Goal: Information Seeking & Learning: Learn about a topic

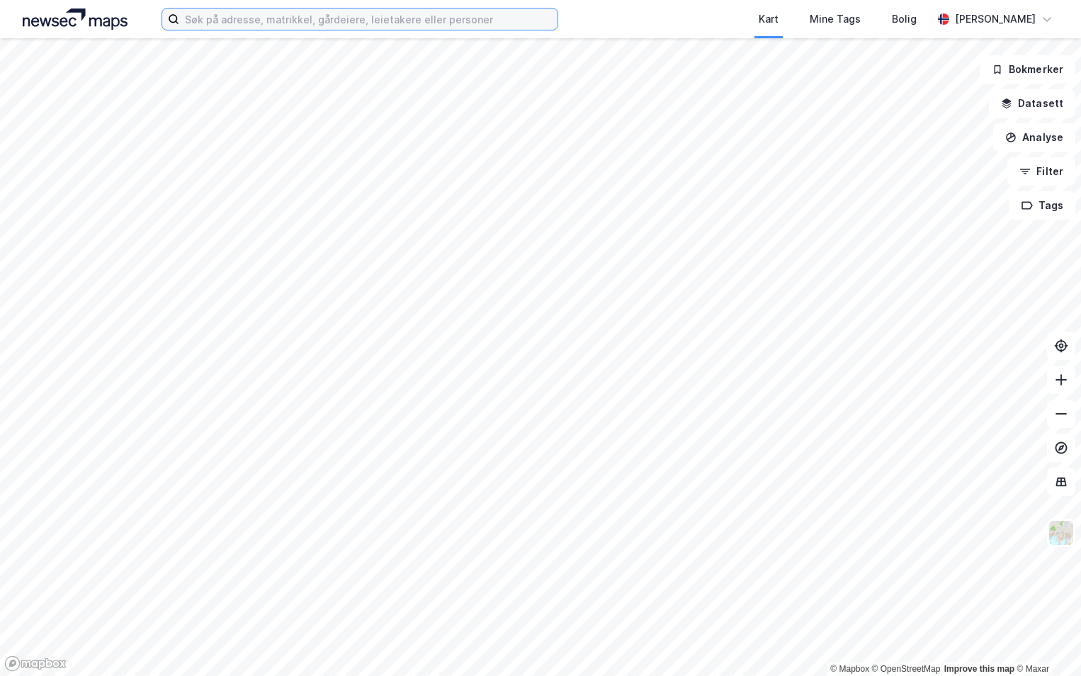
click at [247, 28] on input at bounding box center [368, 19] width 378 height 21
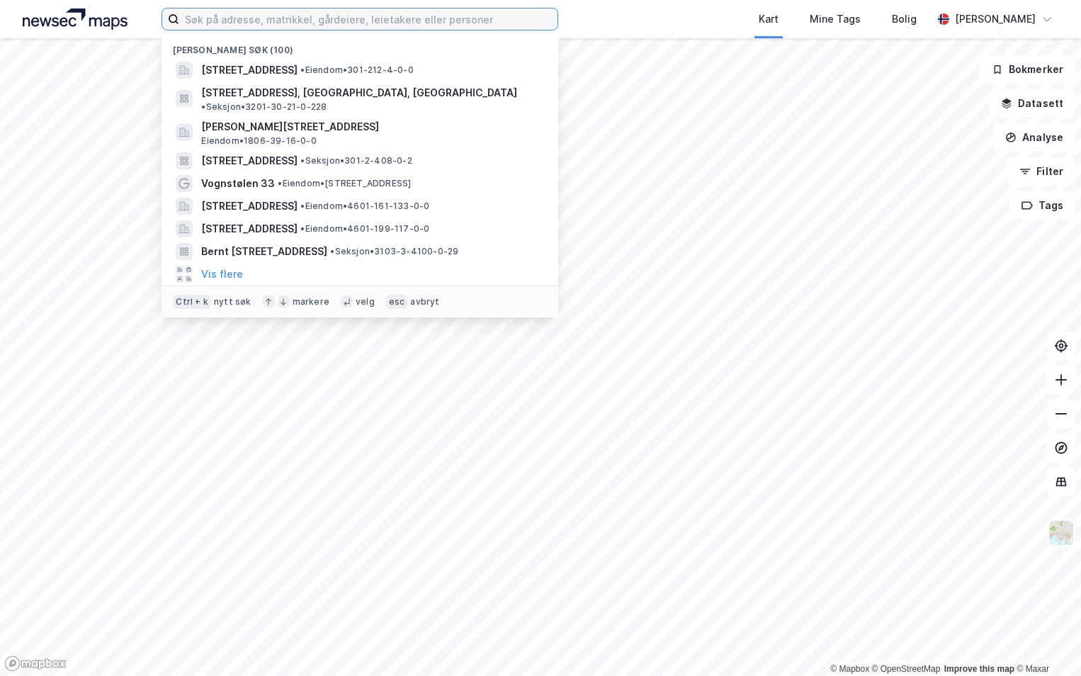
paste input "301-212/265/0/0"
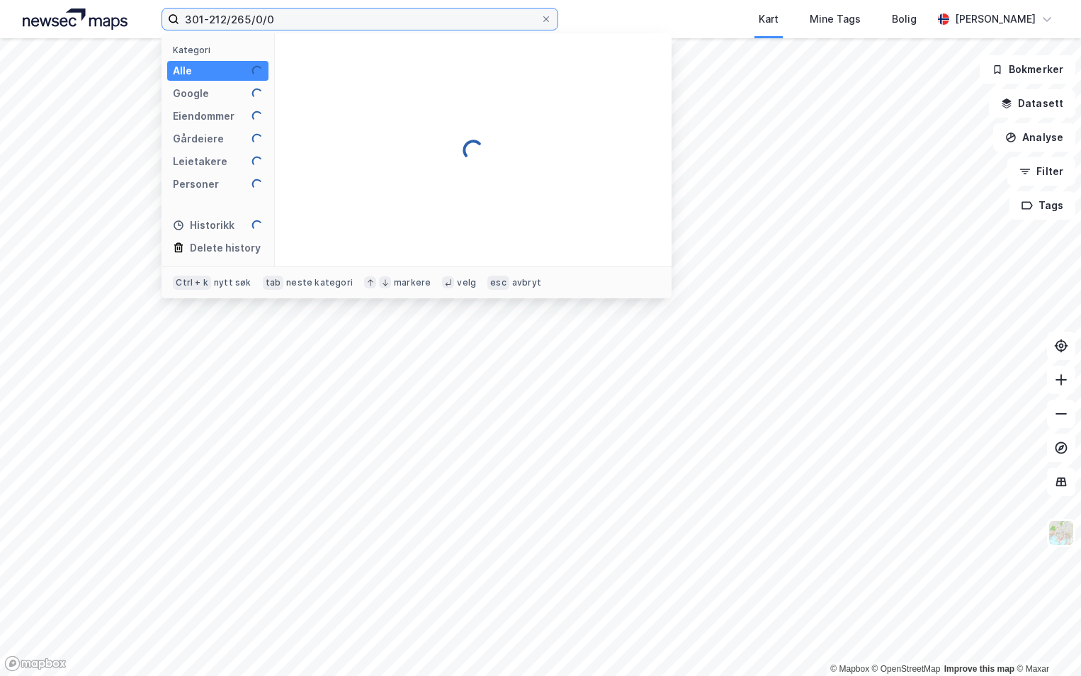
type input "301-212/265/0/0"
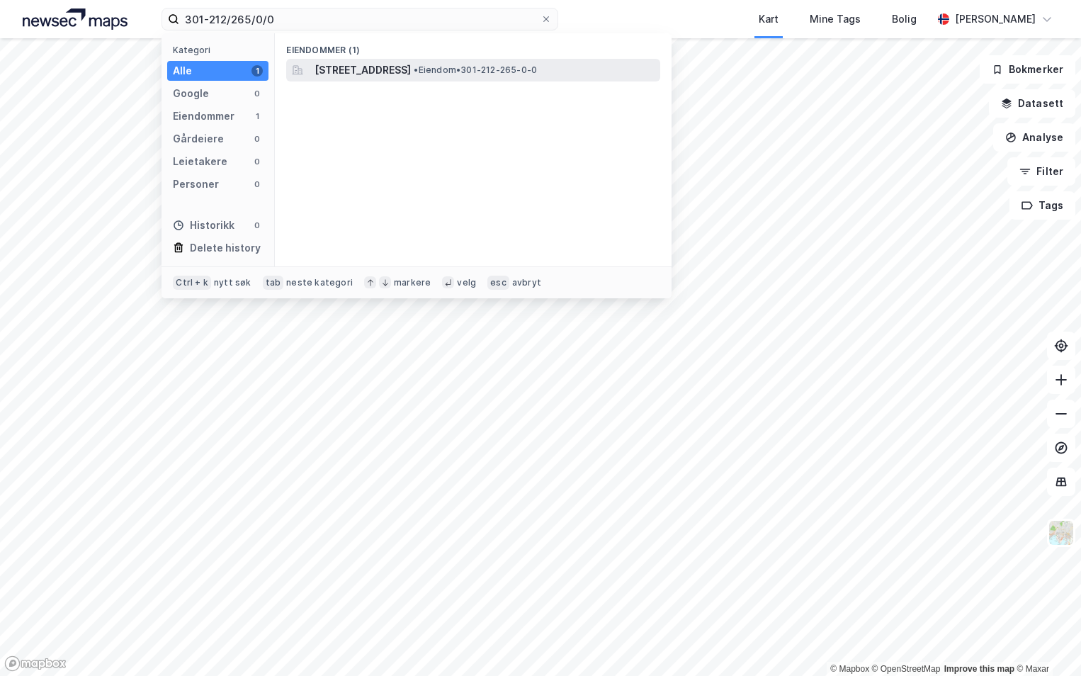
click at [407, 68] on span "[STREET_ADDRESS]" at bounding box center [363, 70] width 96 height 17
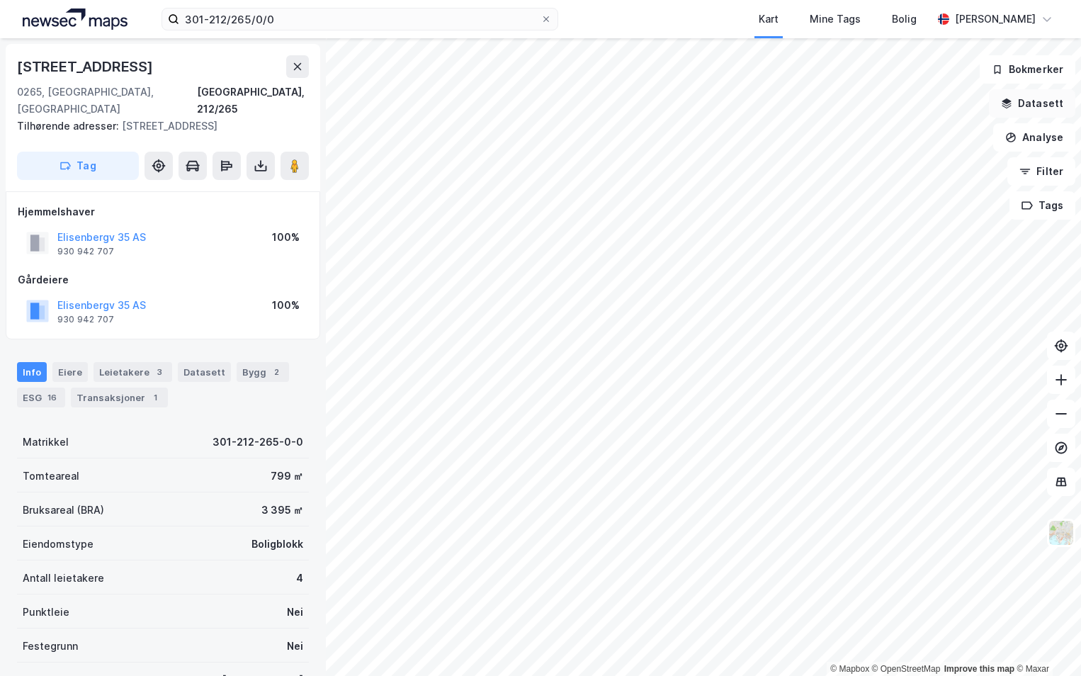
click at [1036, 109] on button "Datasett" at bounding box center [1032, 103] width 86 height 28
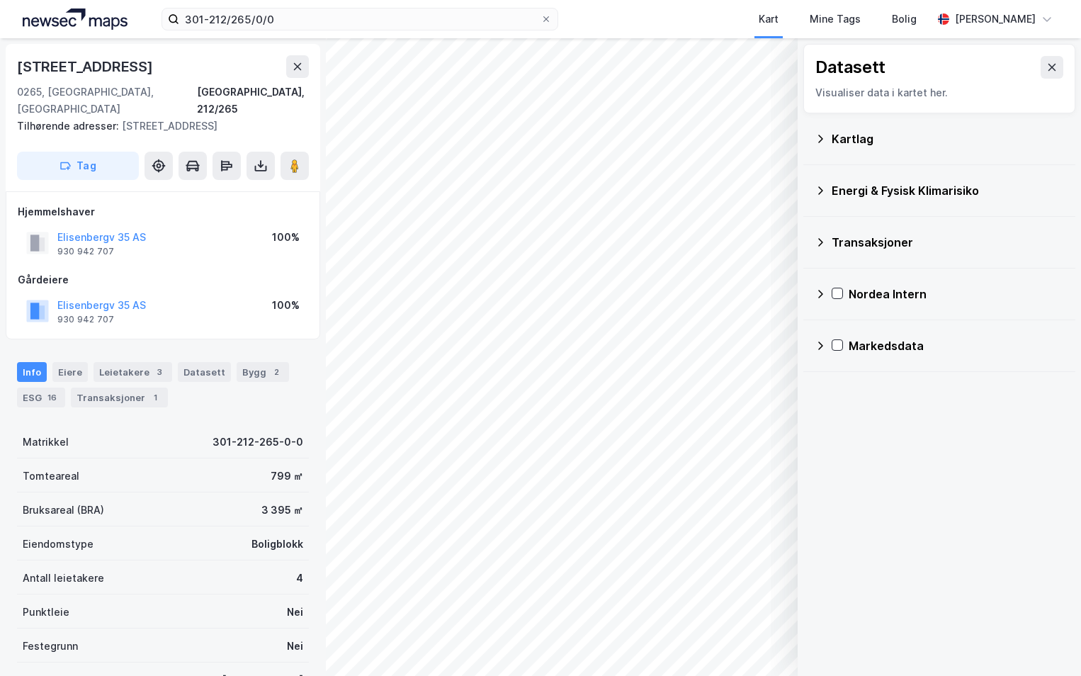
click at [824, 133] on icon at bounding box center [820, 138] width 11 height 11
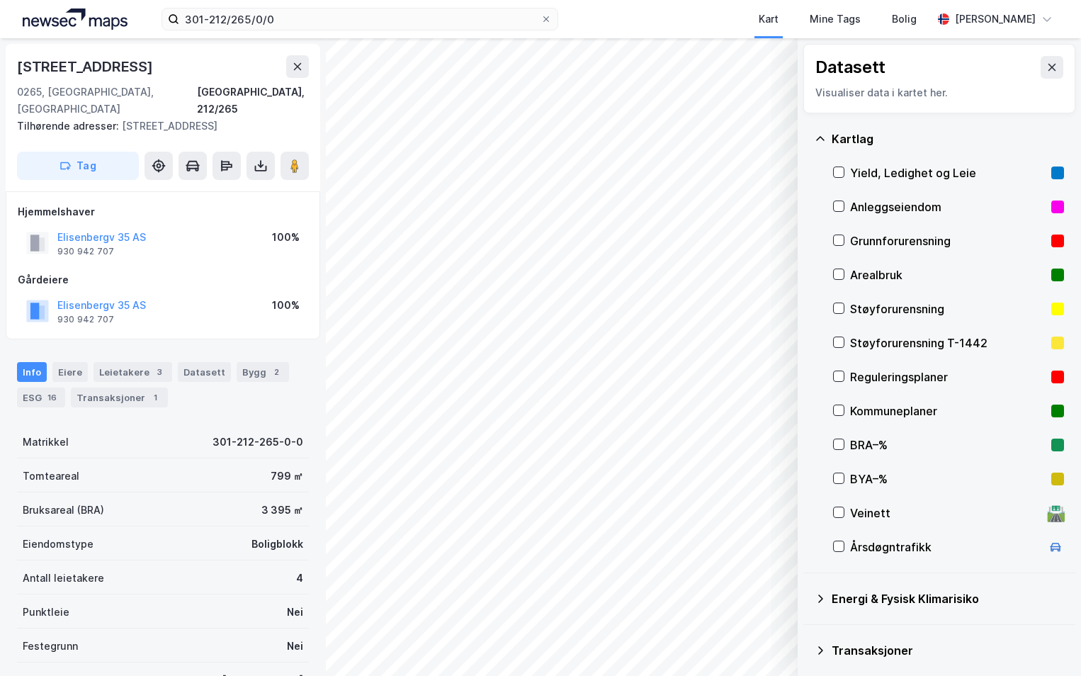
click at [844, 235] on div at bounding box center [838, 240] width 11 height 11
click at [819, 598] on icon at bounding box center [820, 598] width 11 height 11
click at [854, 633] on icon at bounding box center [856, 632] width 8 height 5
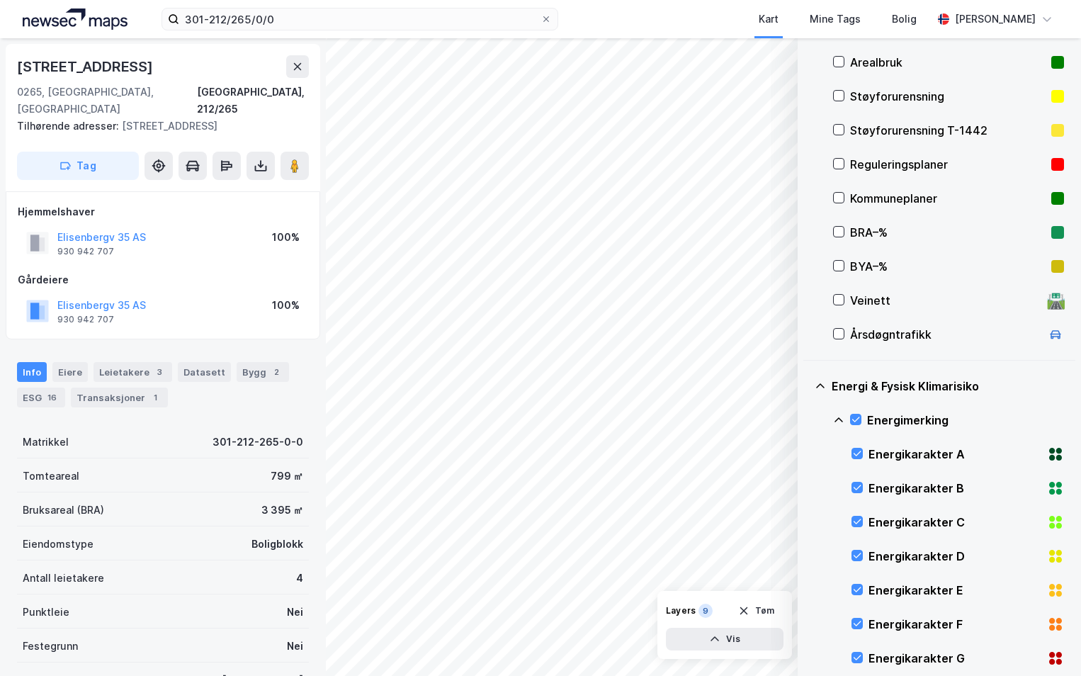
scroll to position [425, 0]
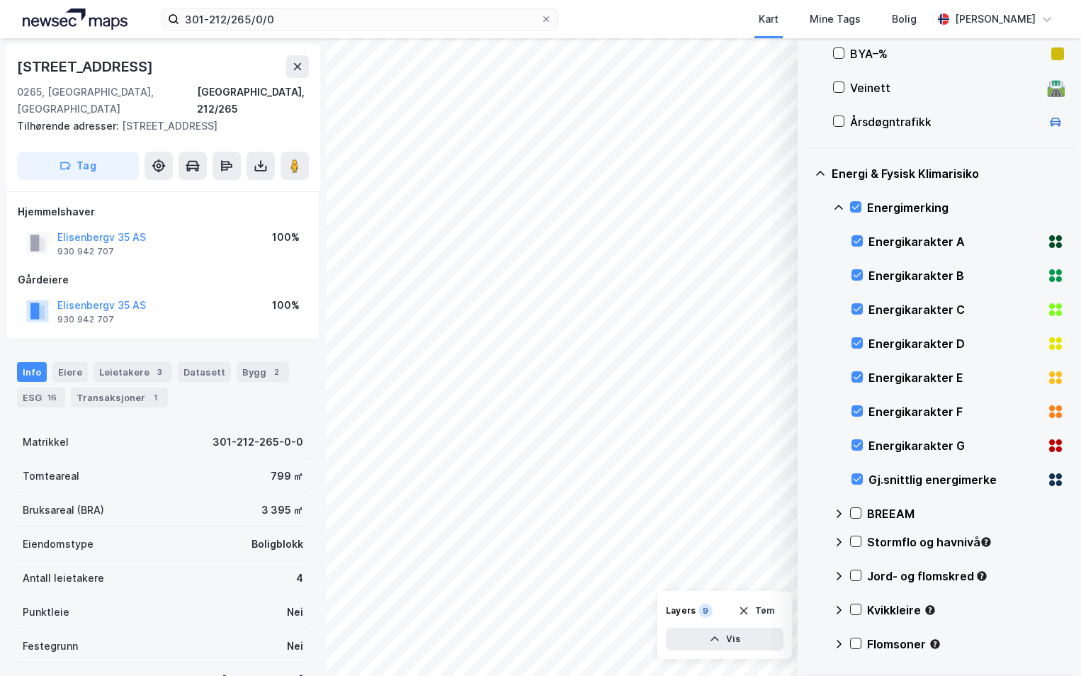
click at [838, 205] on icon at bounding box center [838, 207] width 11 height 11
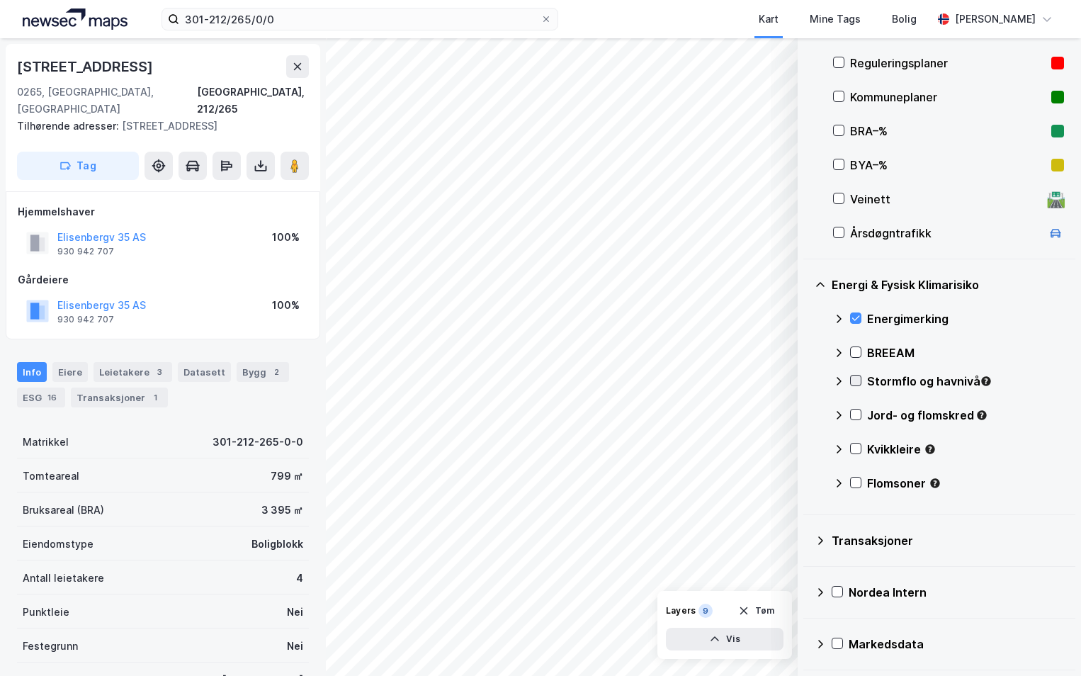
click at [859, 378] on icon at bounding box center [856, 380] width 10 height 10
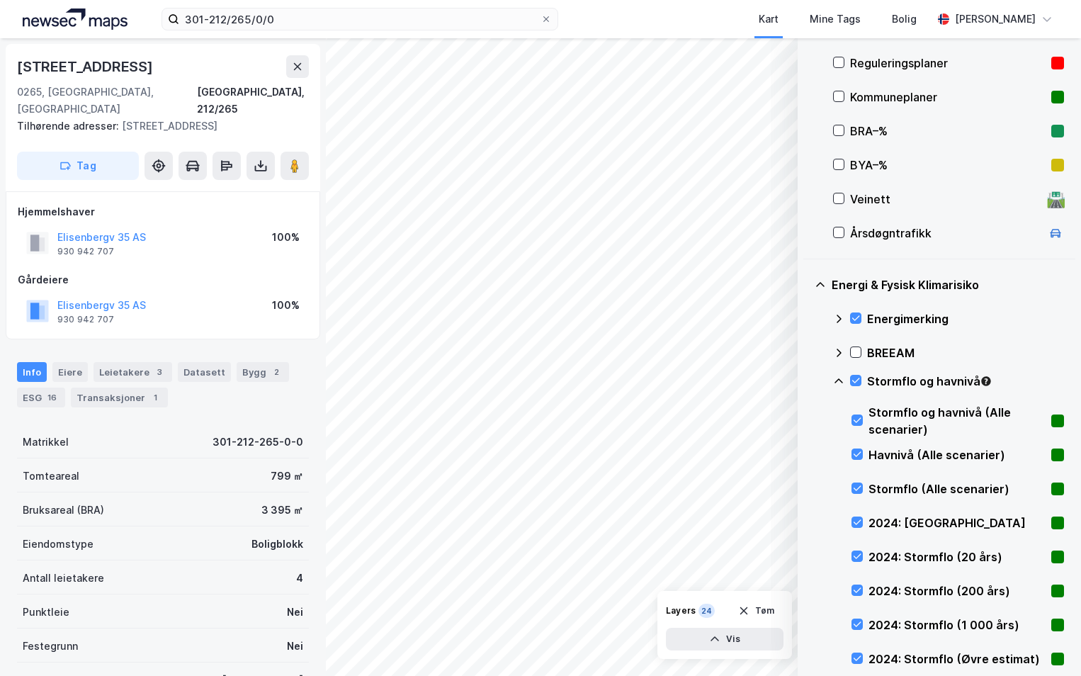
scroll to position [425, 0]
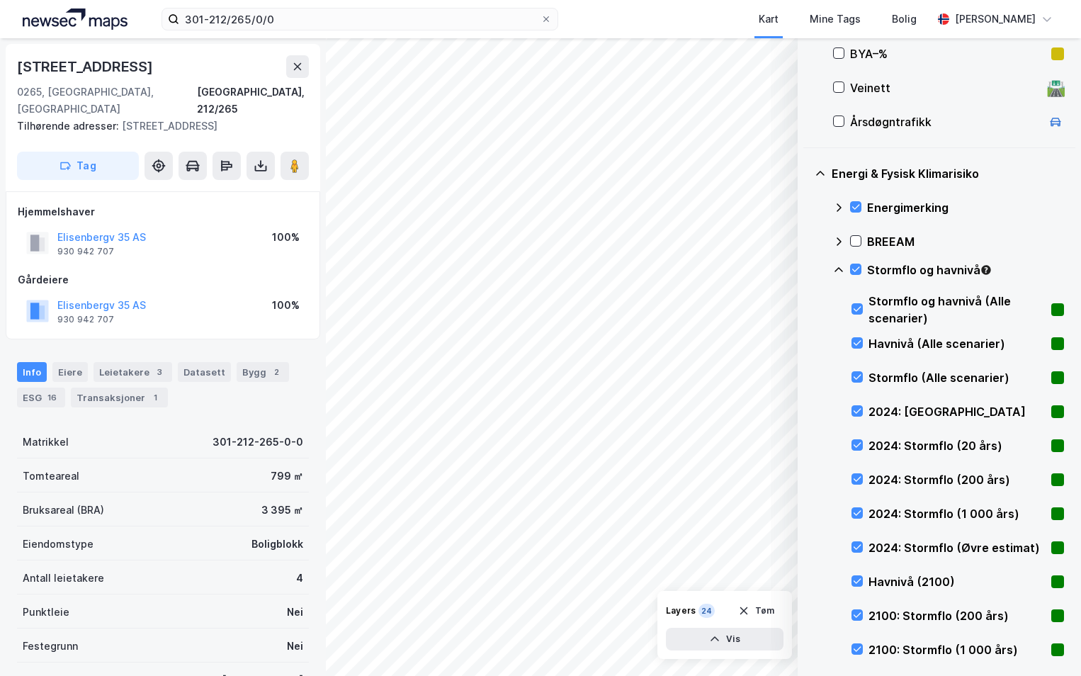
click at [837, 266] on icon at bounding box center [838, 269] width 11 height 11
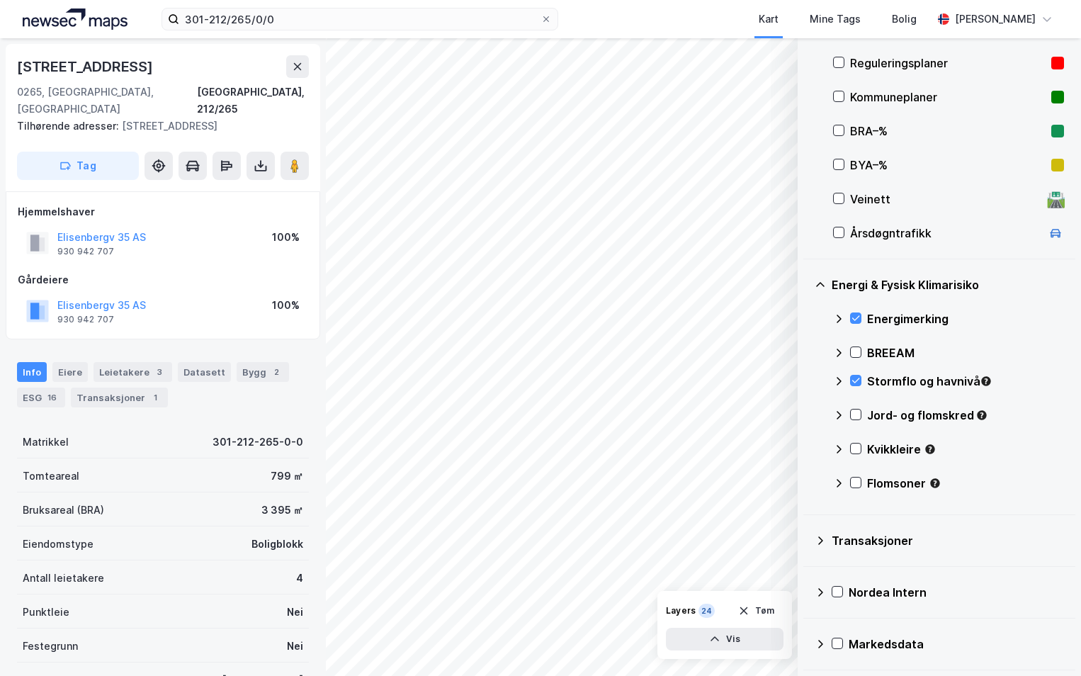
scroll to position [314, 0]
click at [857, 412] on icon at bounding box center [856, 414] width 10 height 10
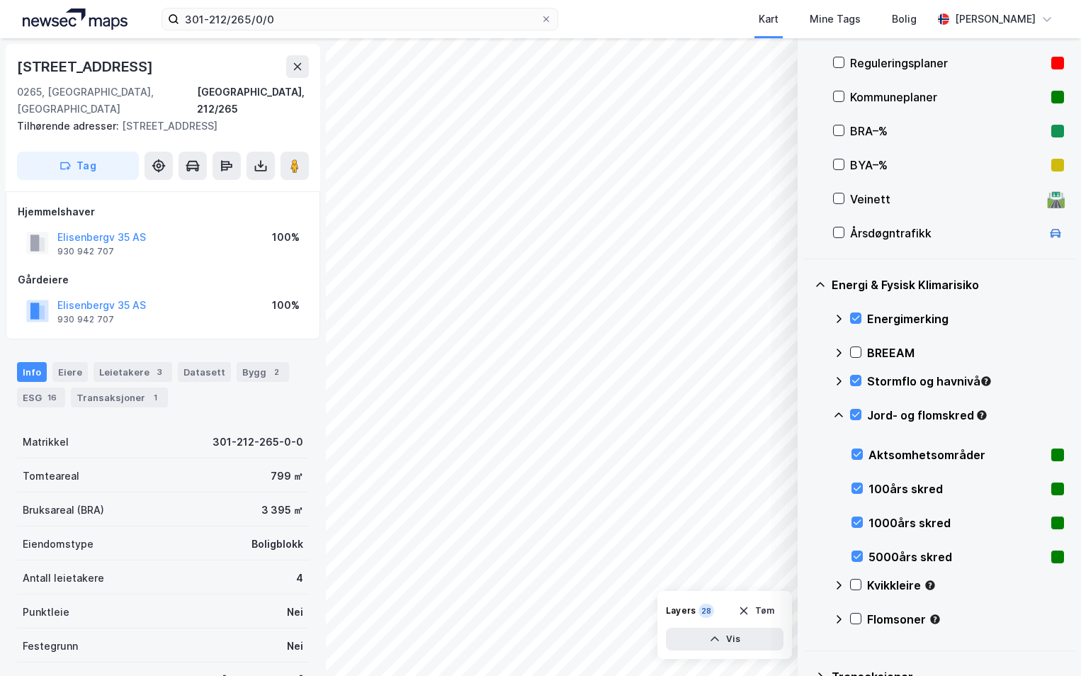
scroll to position [425, 0]
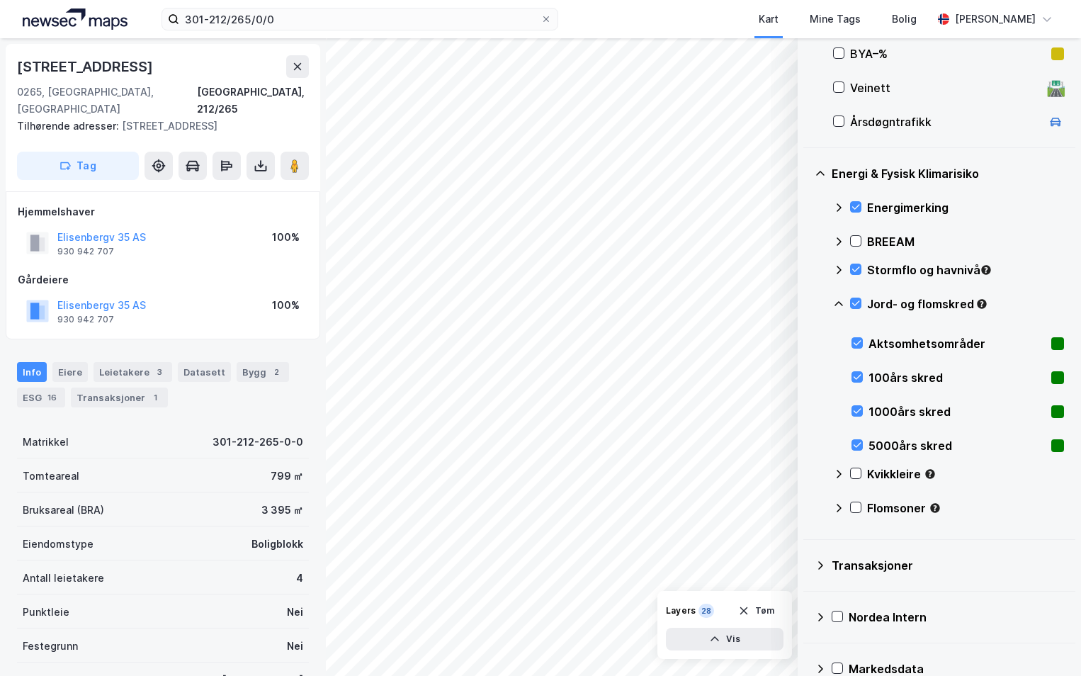
click at [835, 303] on icon at bounding box center [838, 303] width 11 height 11
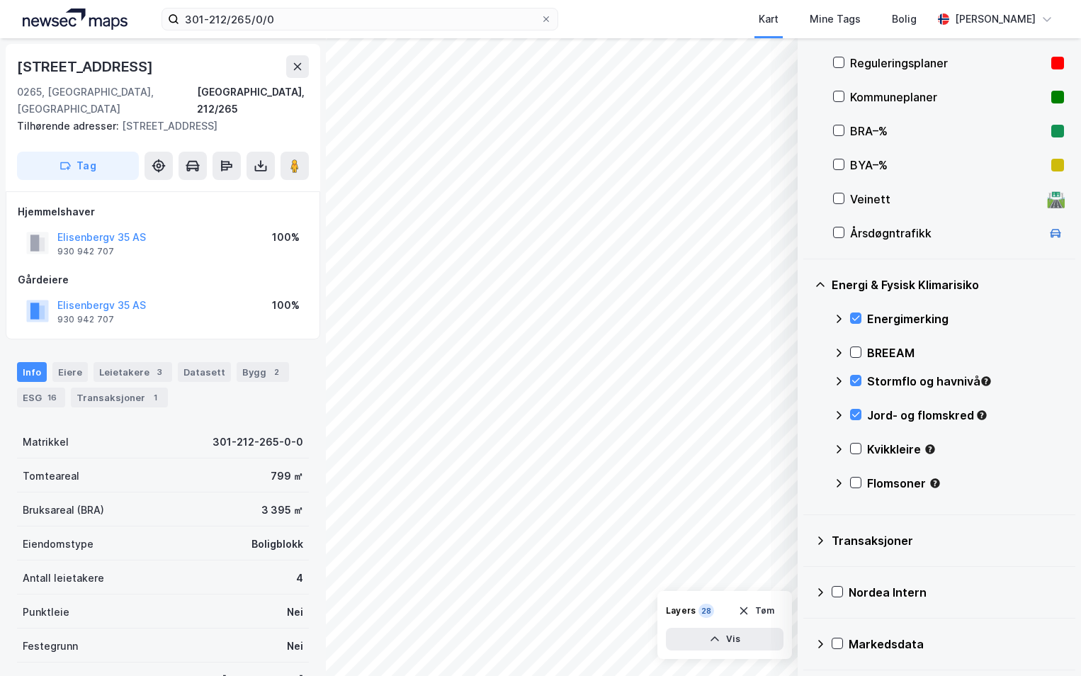
scroll to position [314, 0]
click at [857, 448] on icon at bounding box center [856, 449] width 10 height 10
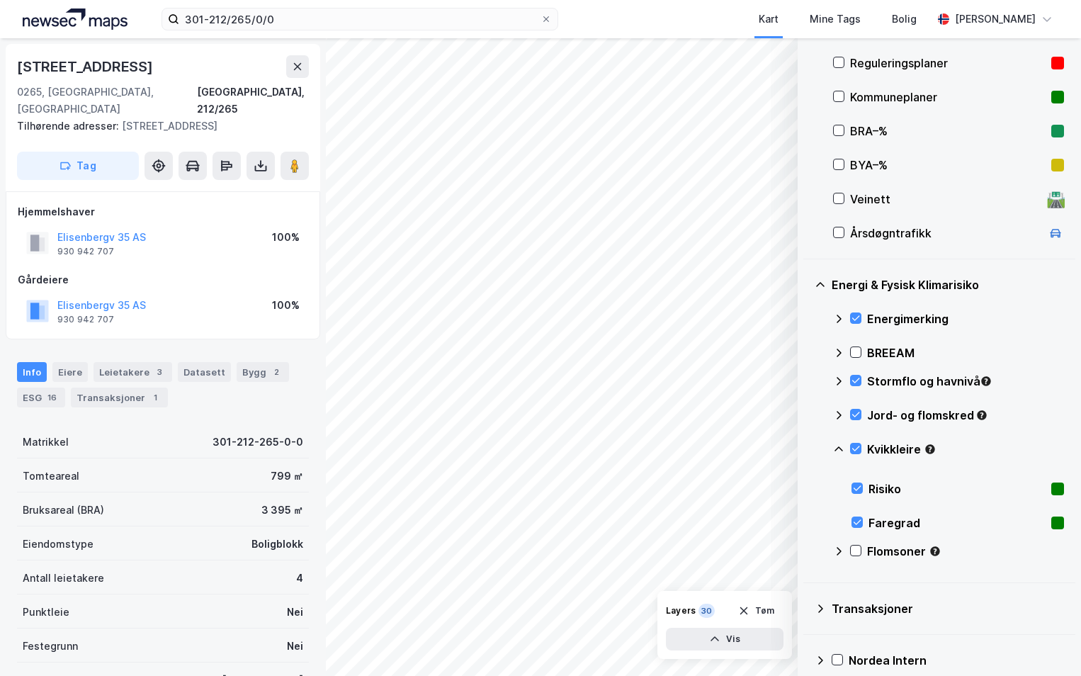
scroll to position [382, 0]
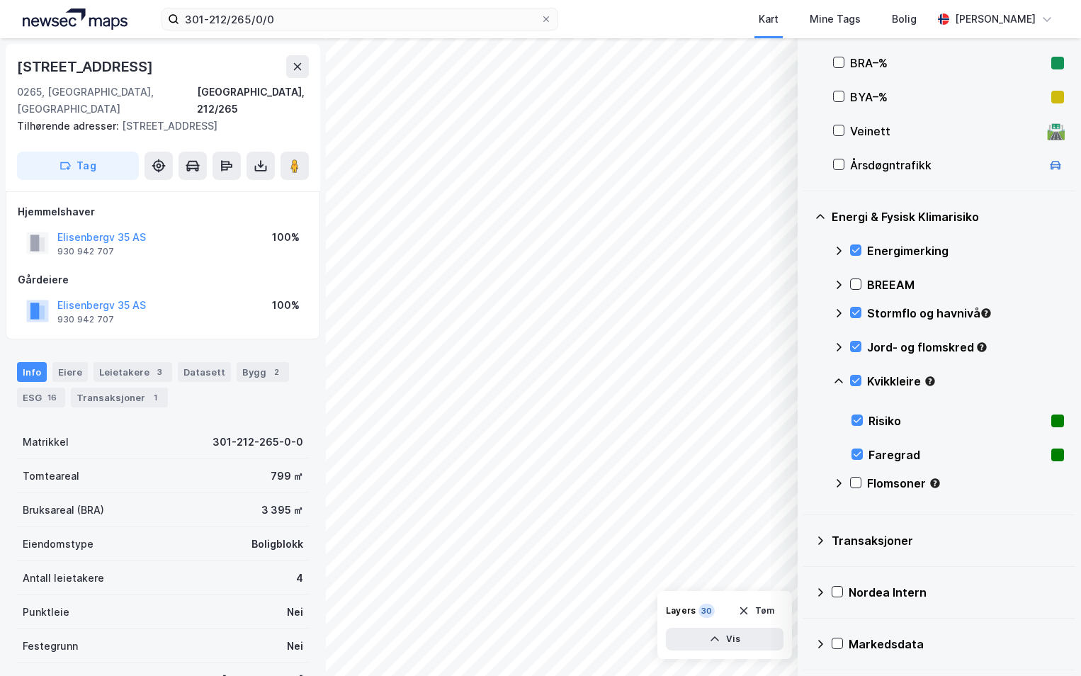
click at [838, 380] on icon at bounding box center [839, 380] width 9 height 5
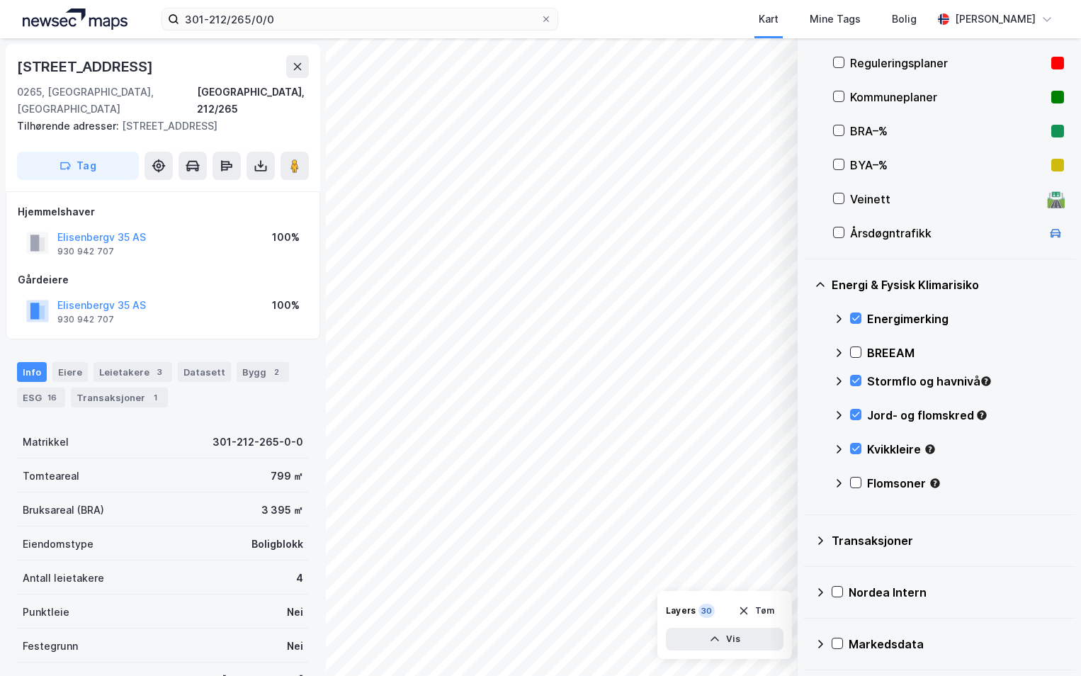
scroll to position [314, 0]
click at [853, 482] on icon at bounding box center [856, 482] width 8 height 5
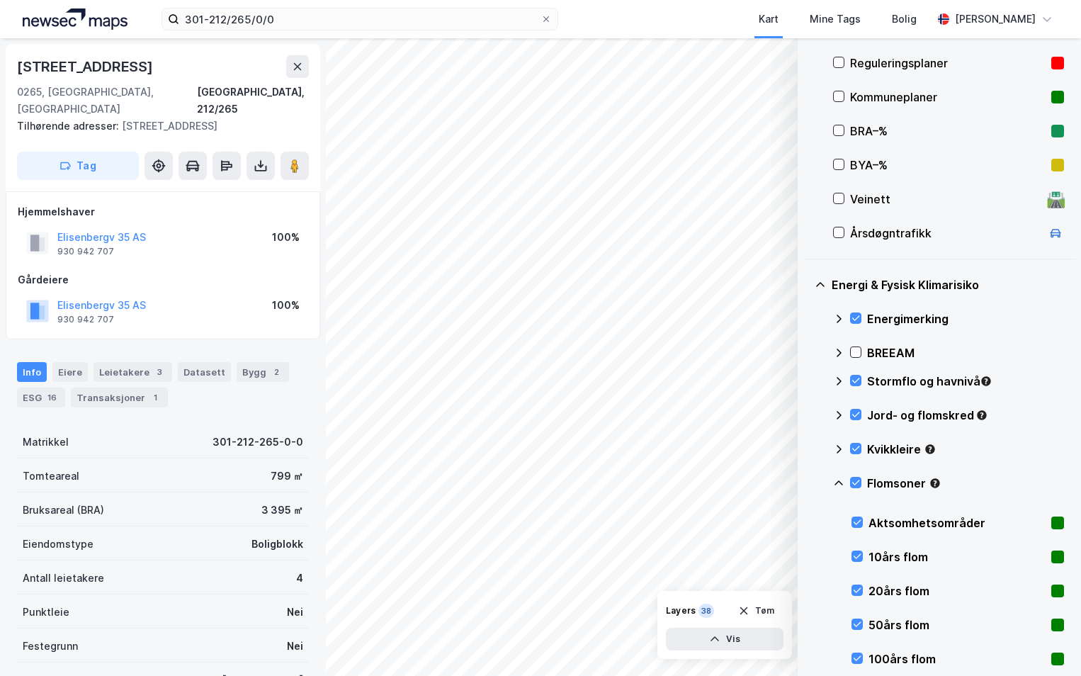
scroll to position [425, 0]
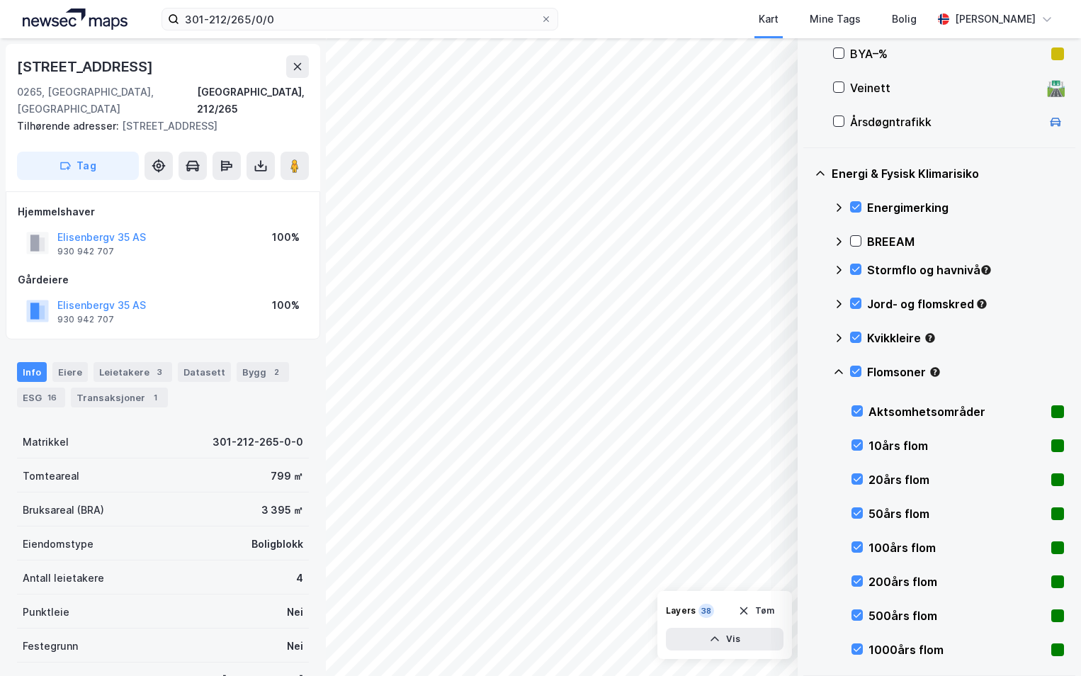
click at [838, 373] on icon at bounding box center [838, 371] width 11 height 11
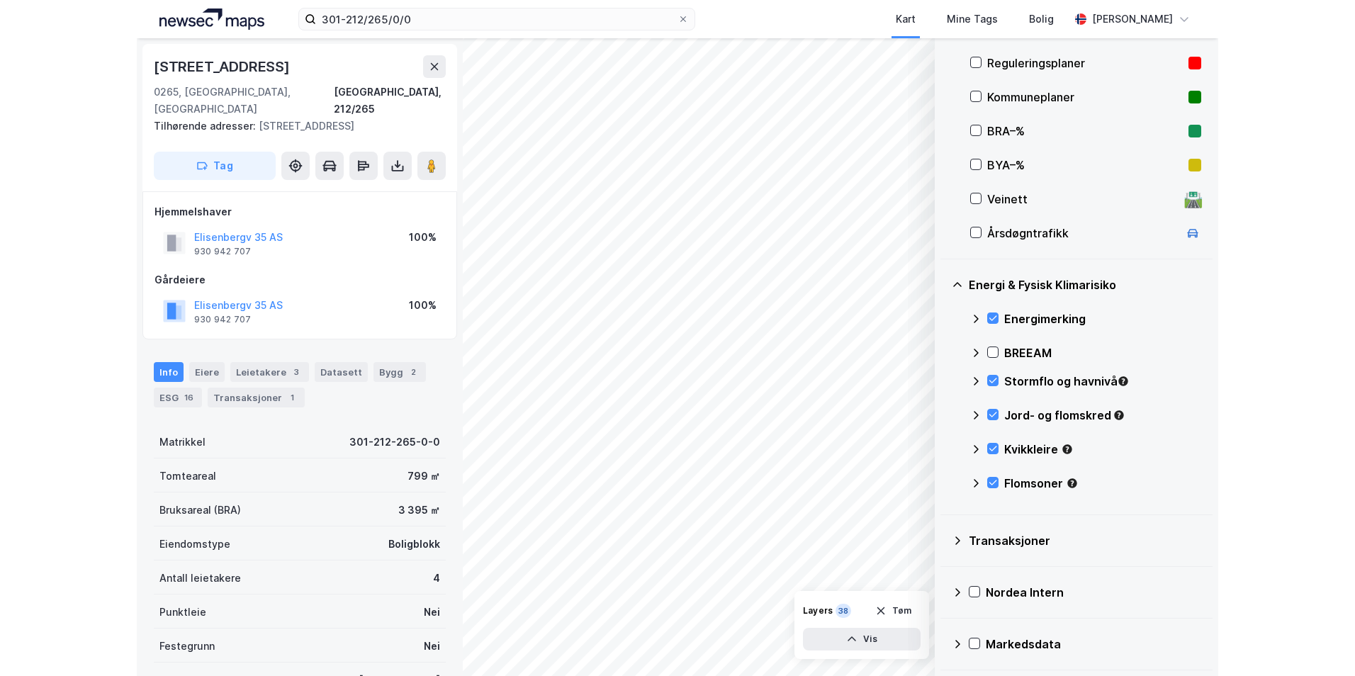
scroll to position [314, 0]
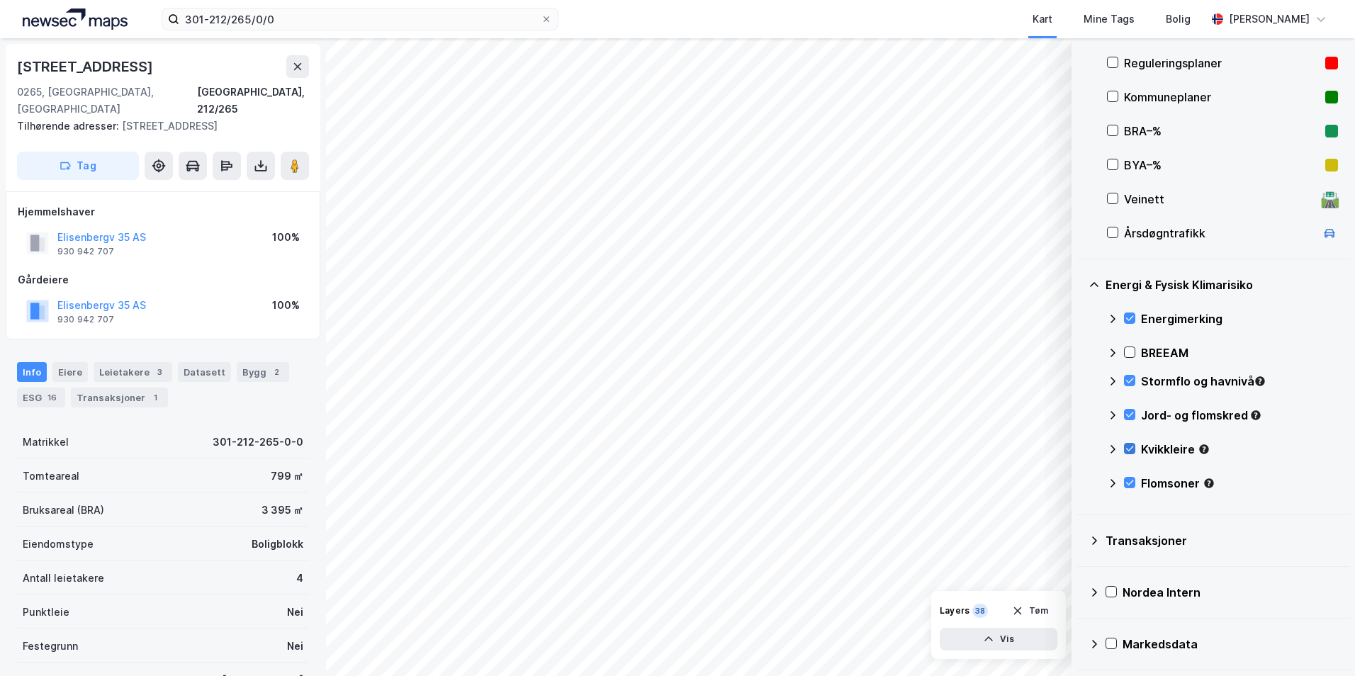
click at [1080, 446] on icon at bounding box center [1129, 449] width 10 height 10
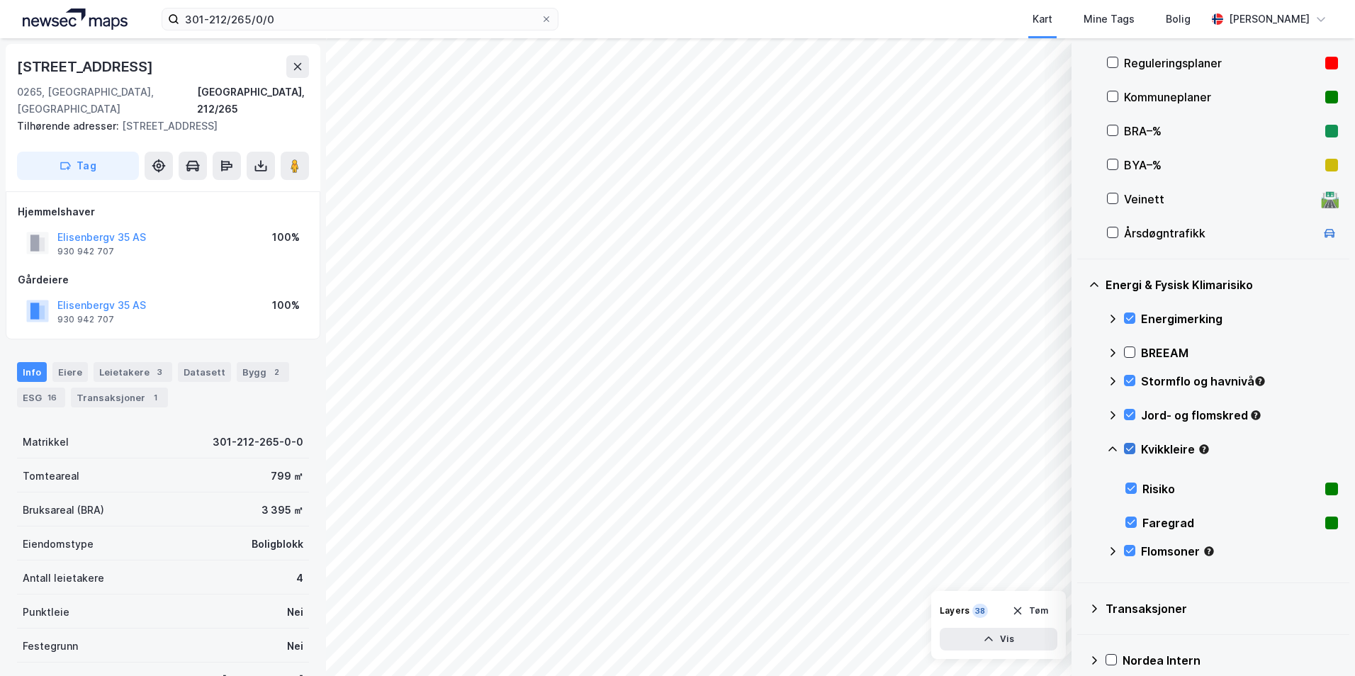
scroll to position [382, 0]
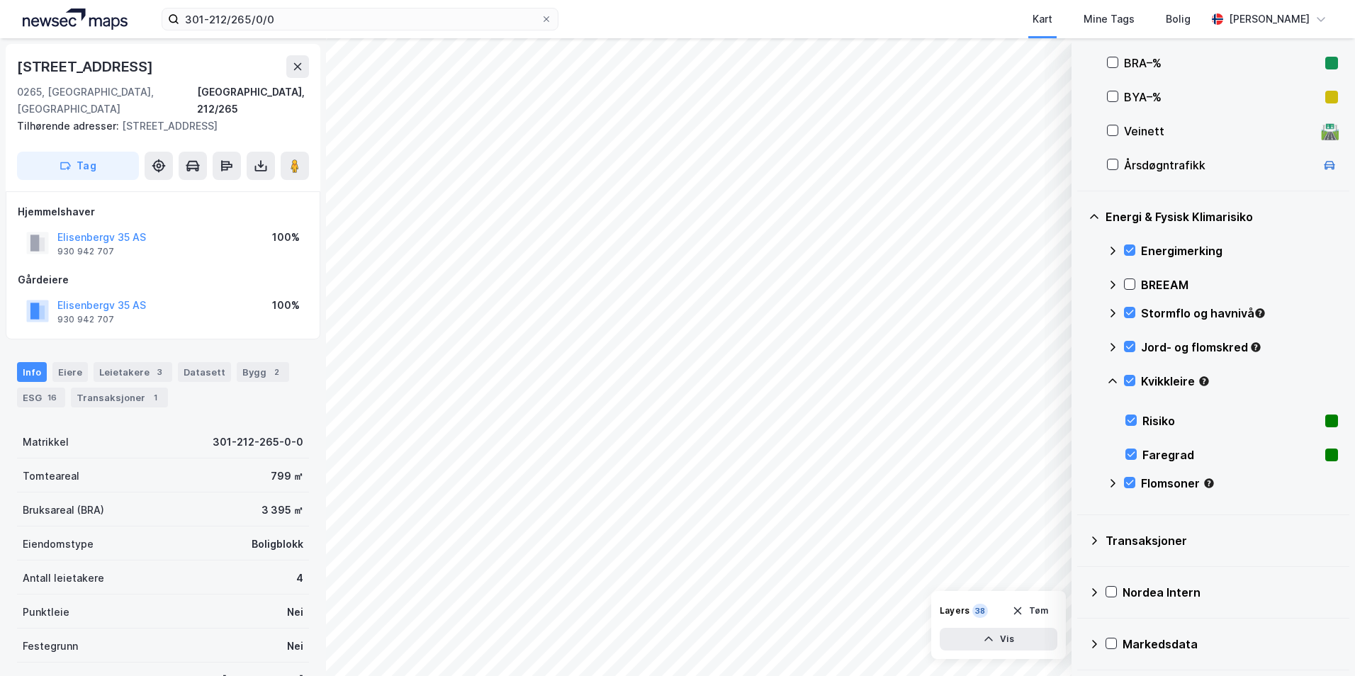
click at [1080, 386] on icon at bounding box center [1112, 380] width 11 height 11
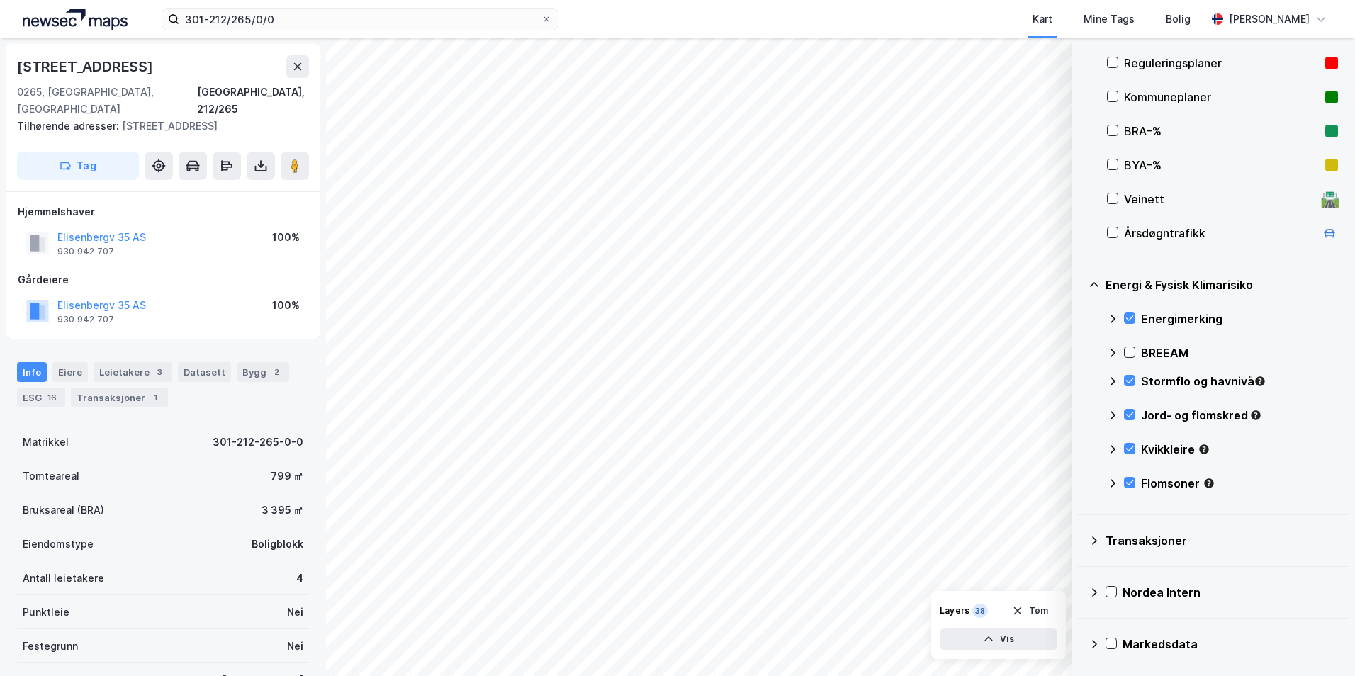
scroll to position [314, 0]
click at [1080, 482] on icon at bounding box center [1129, 483] width 10 height 10
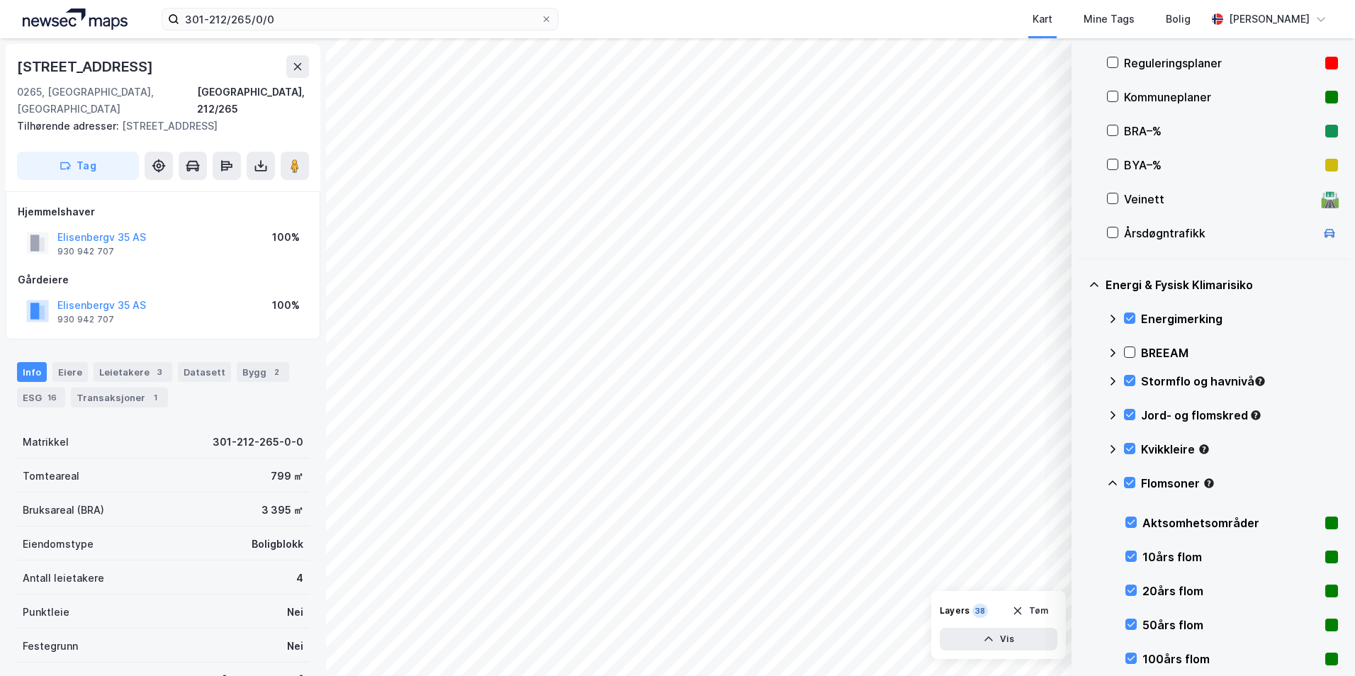
scroll to position [425, 0]
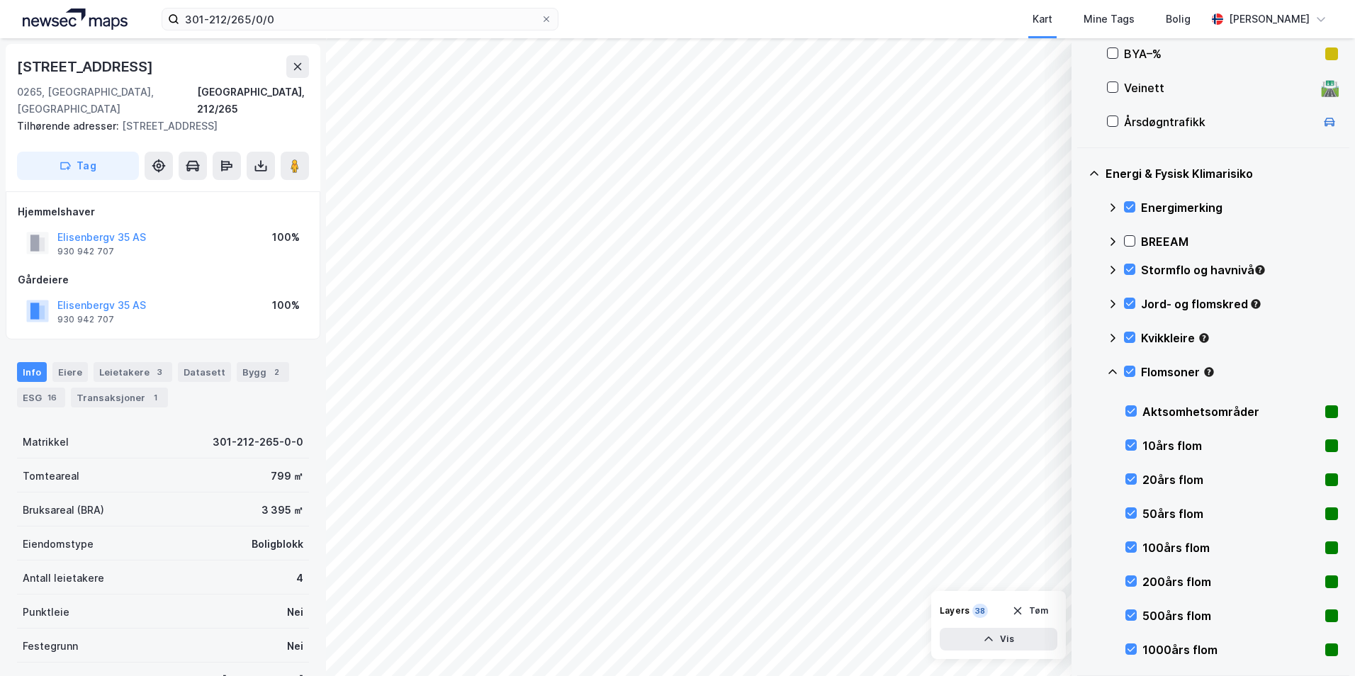
click at [1080, 368] on icon at bounding box center [1112, 371] width 11 height 11
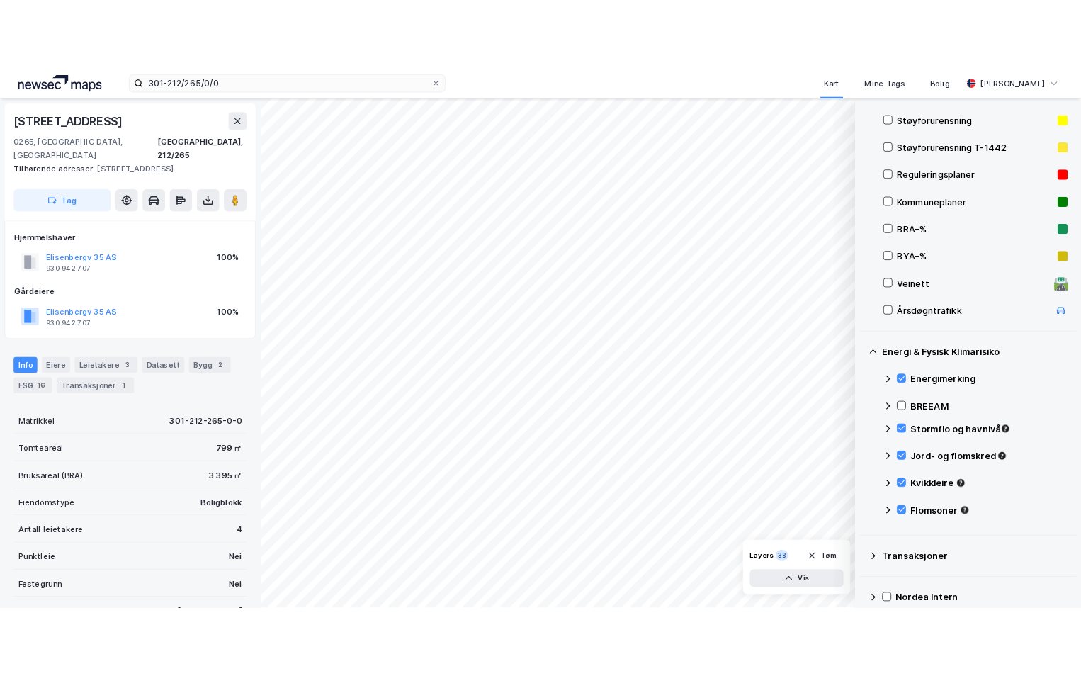
scroll to position [172, 0]
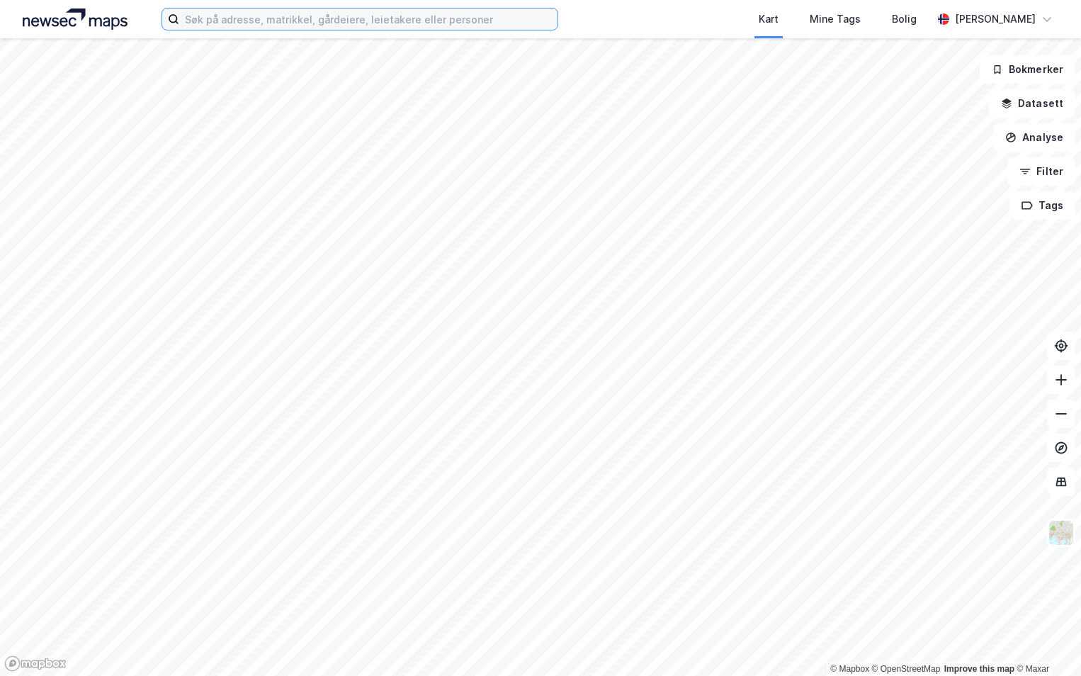
click at [198, 18] on input at bounding box center [368, 19] width 378 height 21
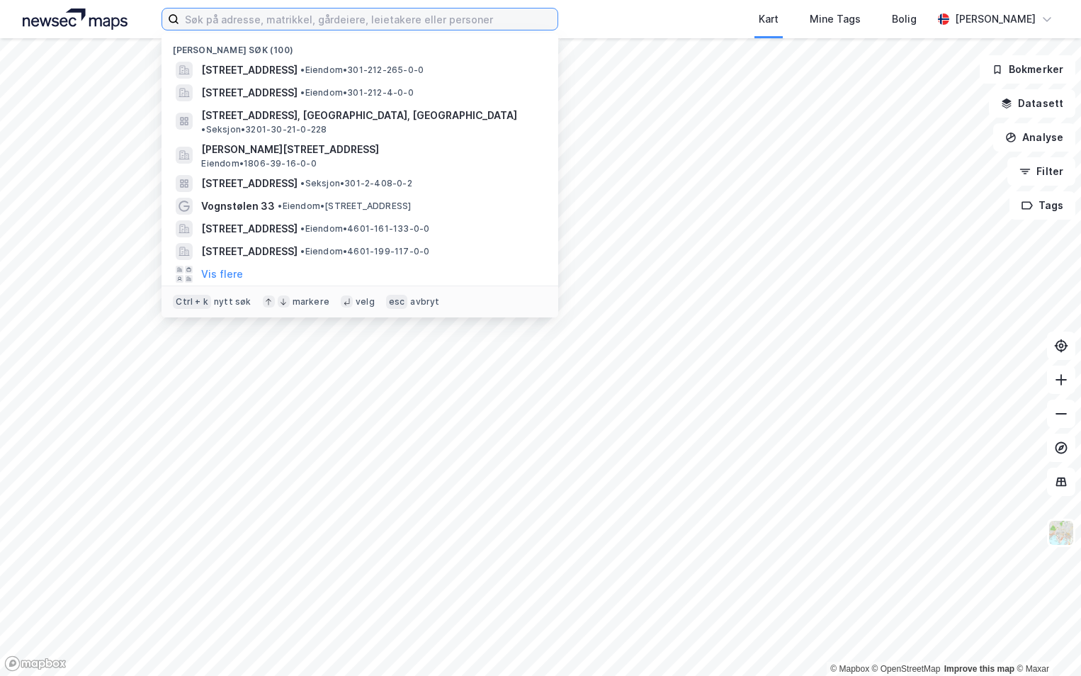
paste input "4647-329/148/0/0"
type input "4647-329/148/0/0"
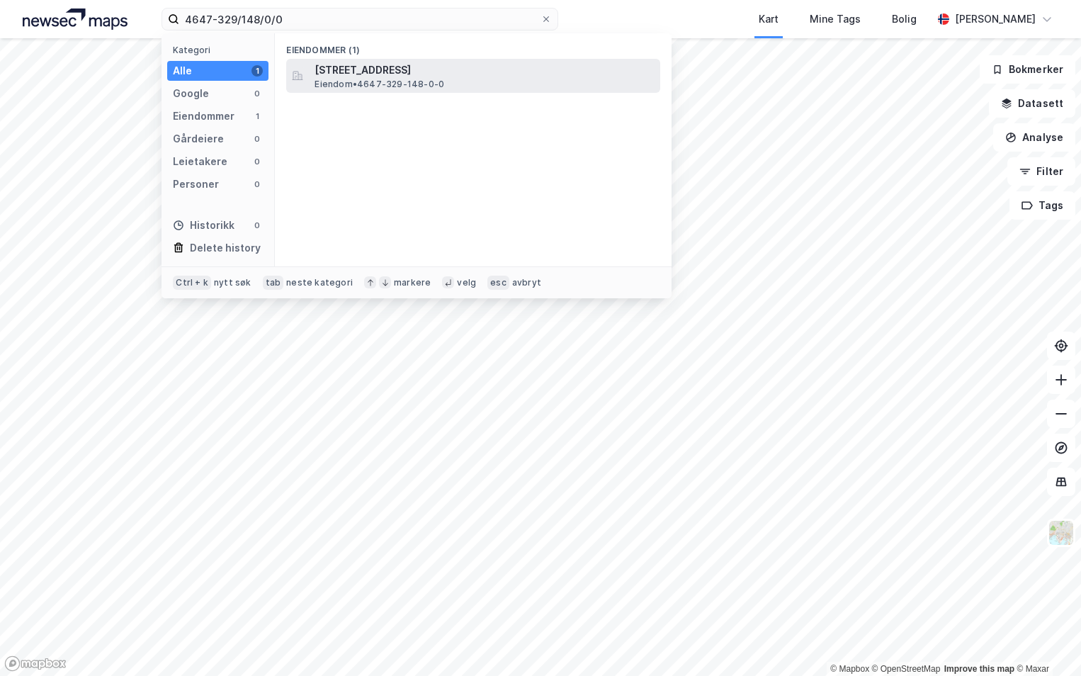
click at [383, 69] on span "[STREET_ADDRESS]" at bounding box center [485, 70] width 340 height 17
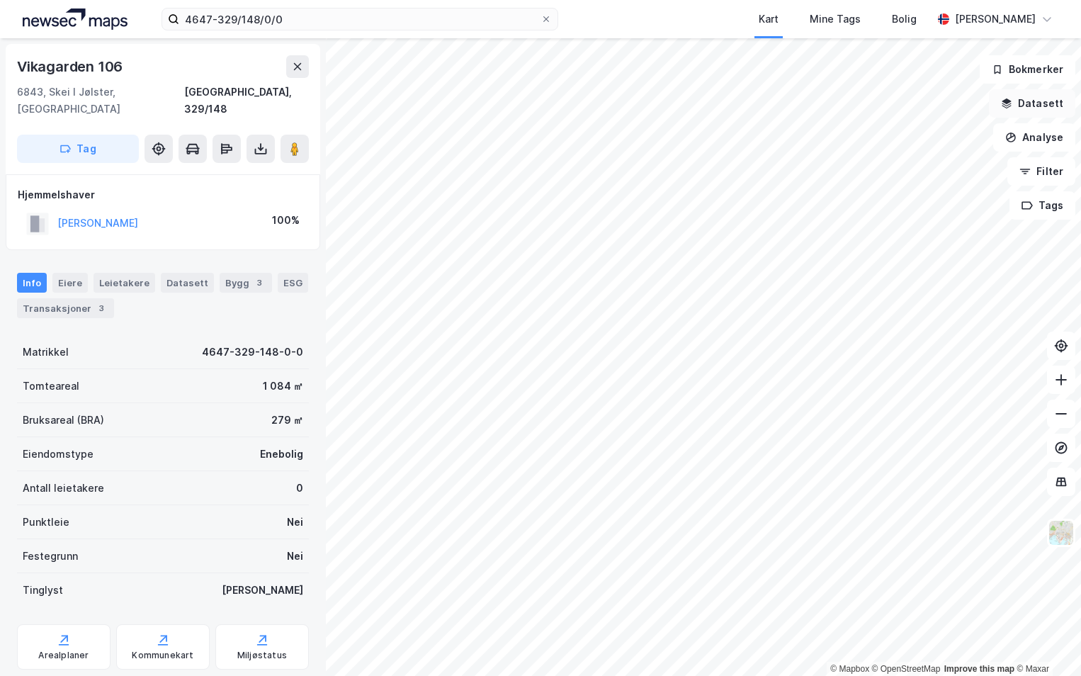
click at [1034, 98] on button "Datasett" at bounding box center [1032, 103] width 86 height 28
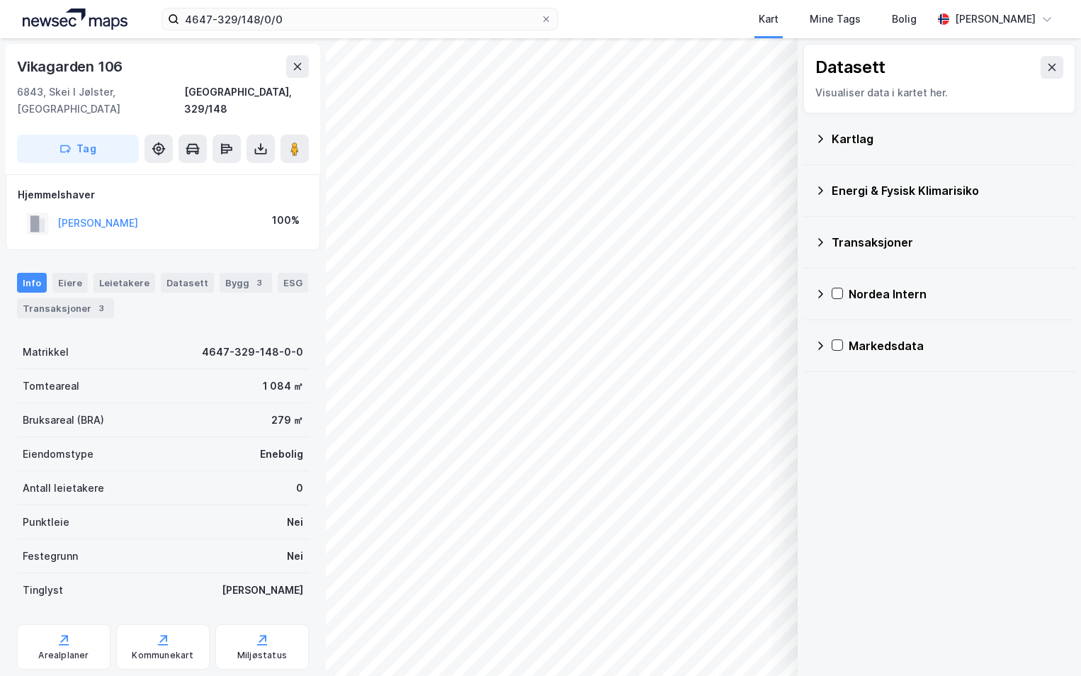
click at [821, 138] on icon at bounding box center [820, 138] width 11 height 11
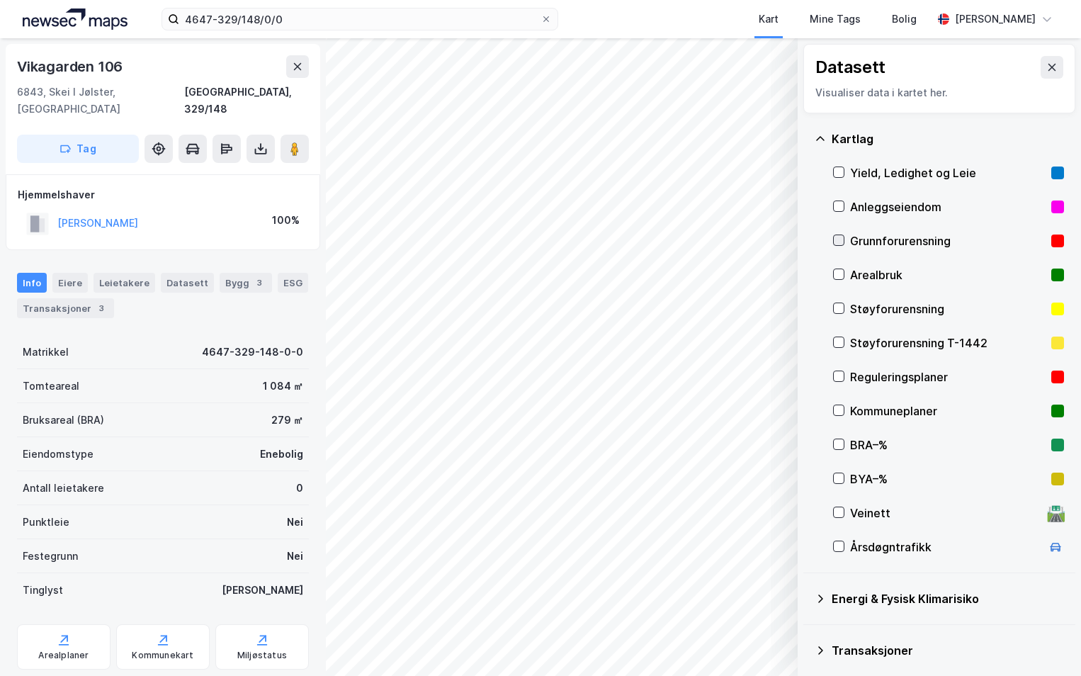
click at [835, 242] on icon at bounding box center [839, 240] width 10 height 10
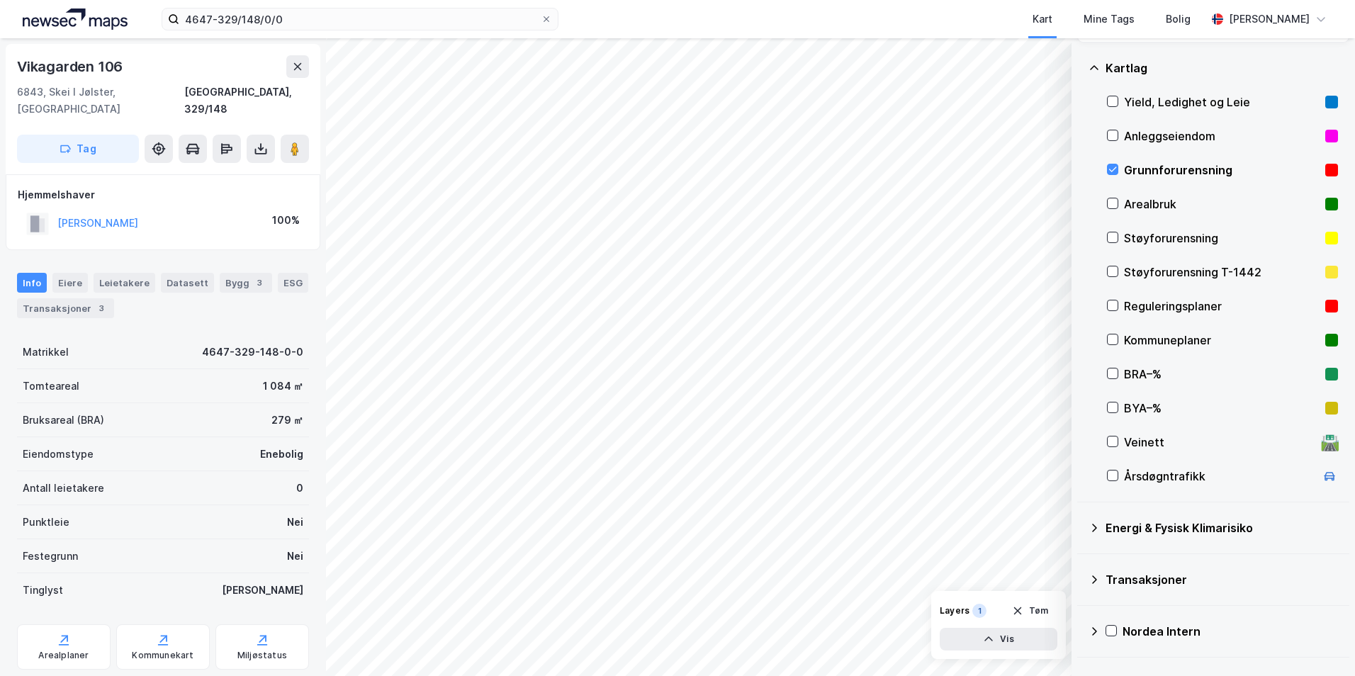
scroll to position [110, 0]
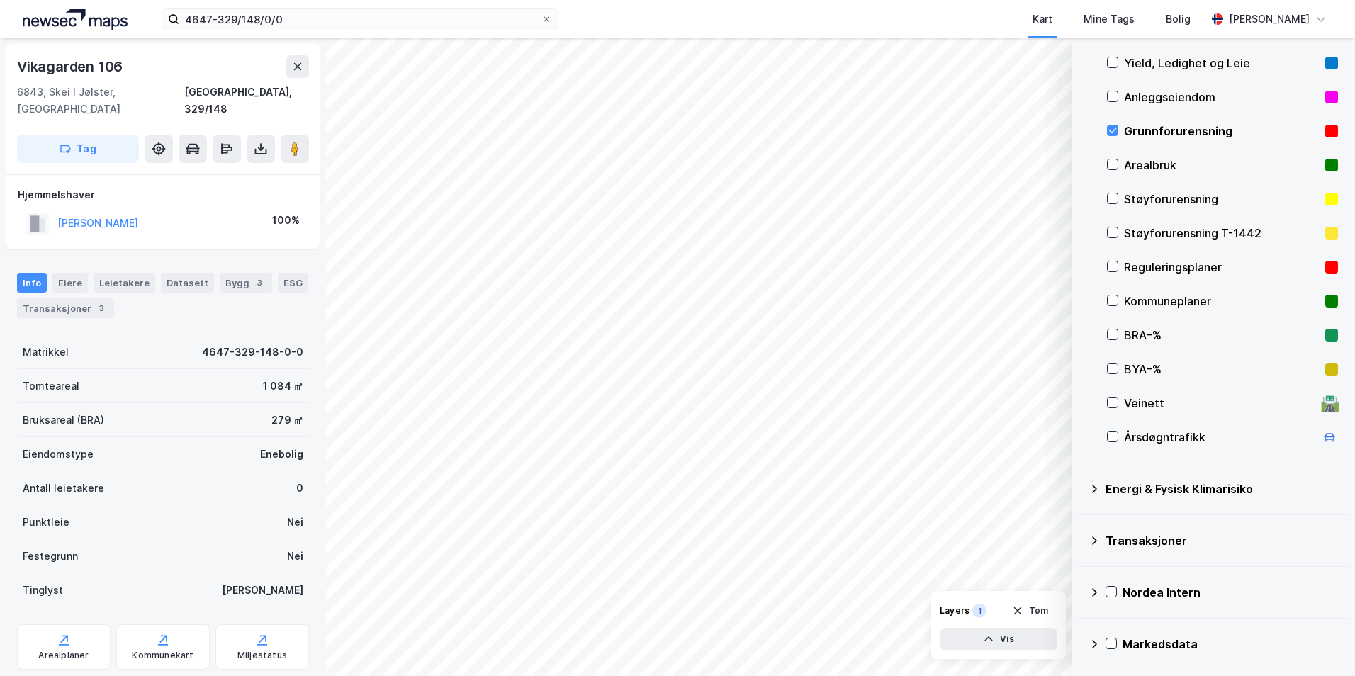
click at [1080, 486] on icon at bounding box center [1093, 488] width 11 height 11
click at [1080, 519] on icon at bounding box center [1129, 522] width 10 height 10
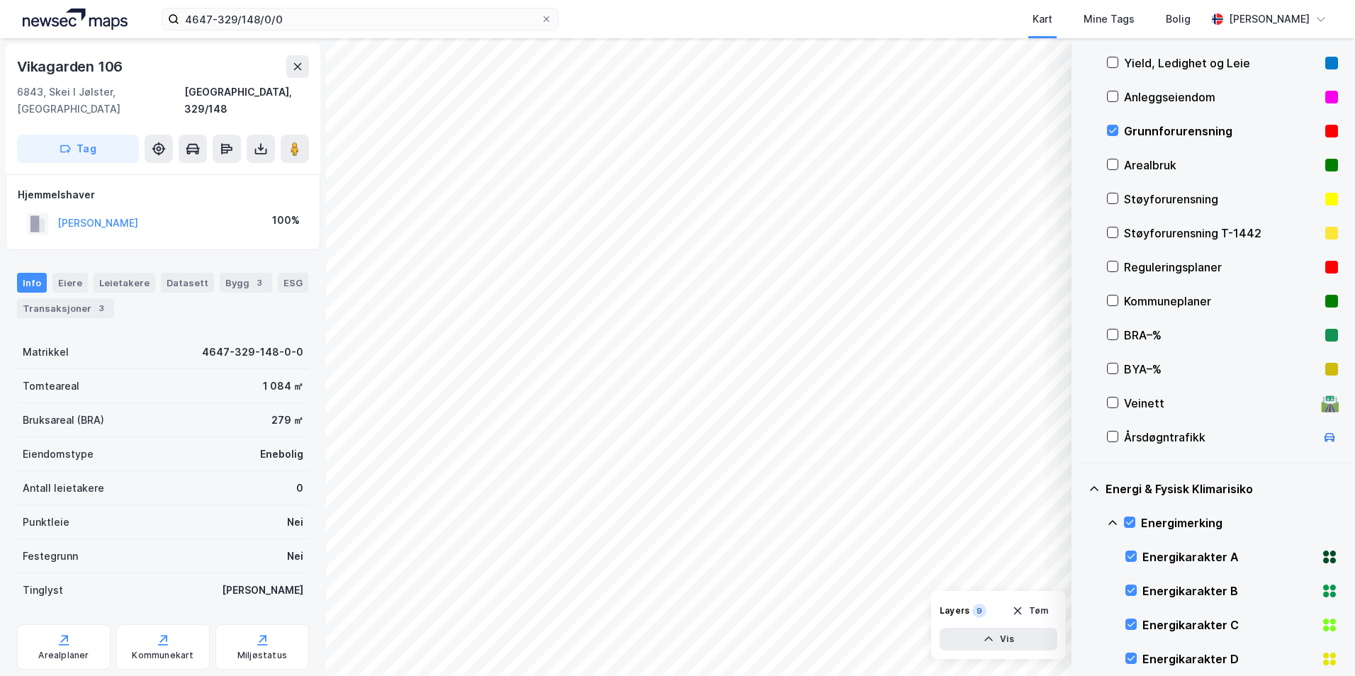
click at [1080, 521] on icon at bounding box center [1112, 522] width 11 height 11
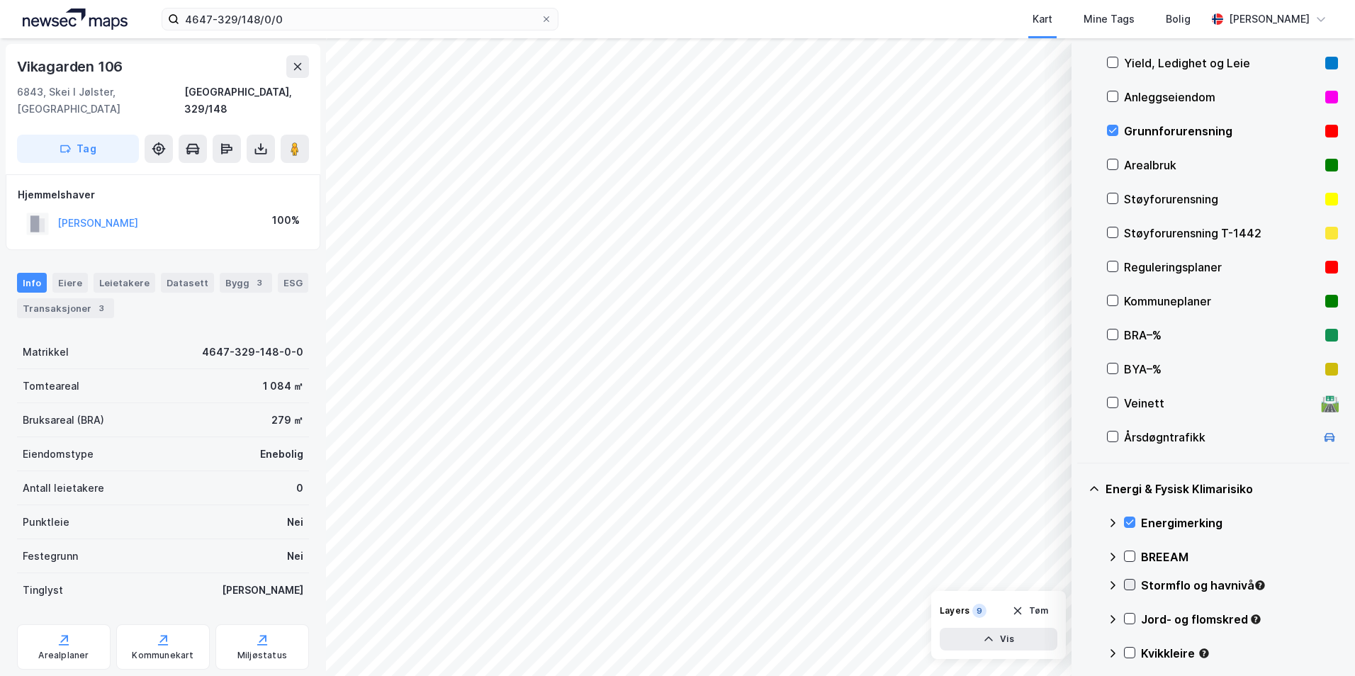
click at [1080, 585] on icon at bounding box center [1129, 585] width 10 height 10
click at [1080, 585] on icon at bounding box center [1112, 585] width 11 height 11
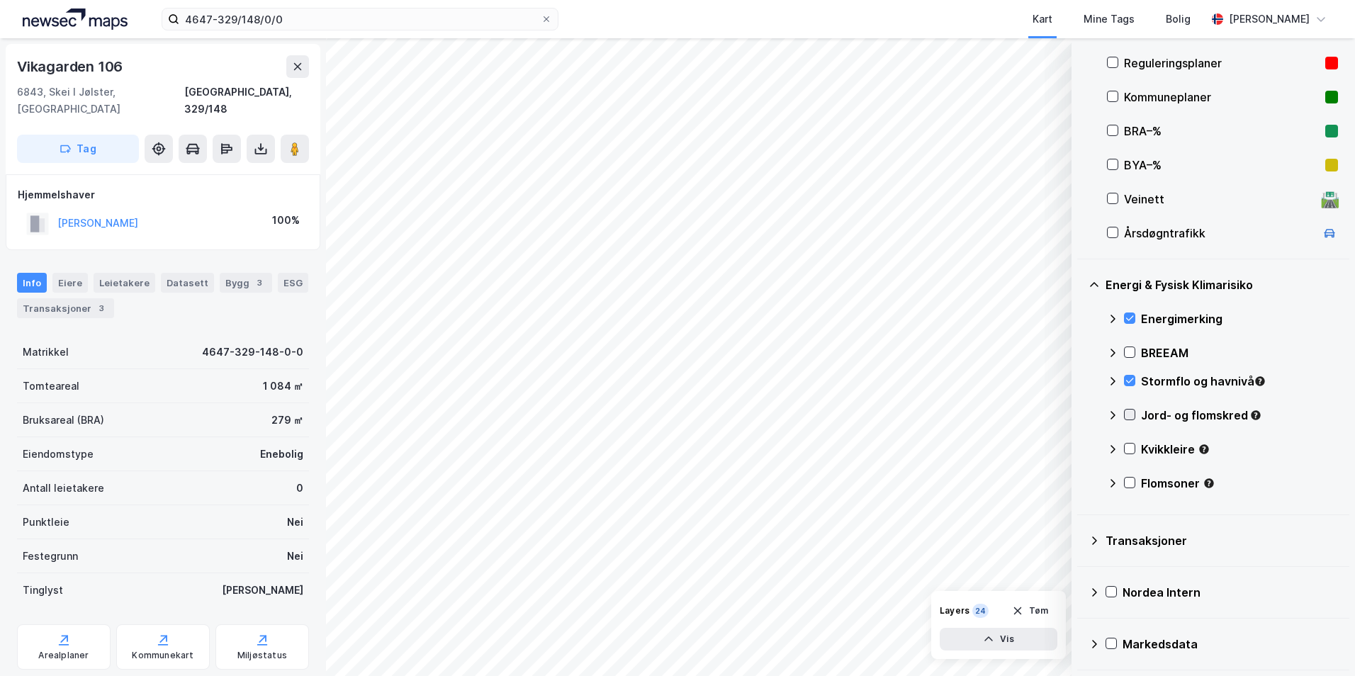
click at [1080, 419] on icon at bounding box center [1129, 414] width 10 height 10
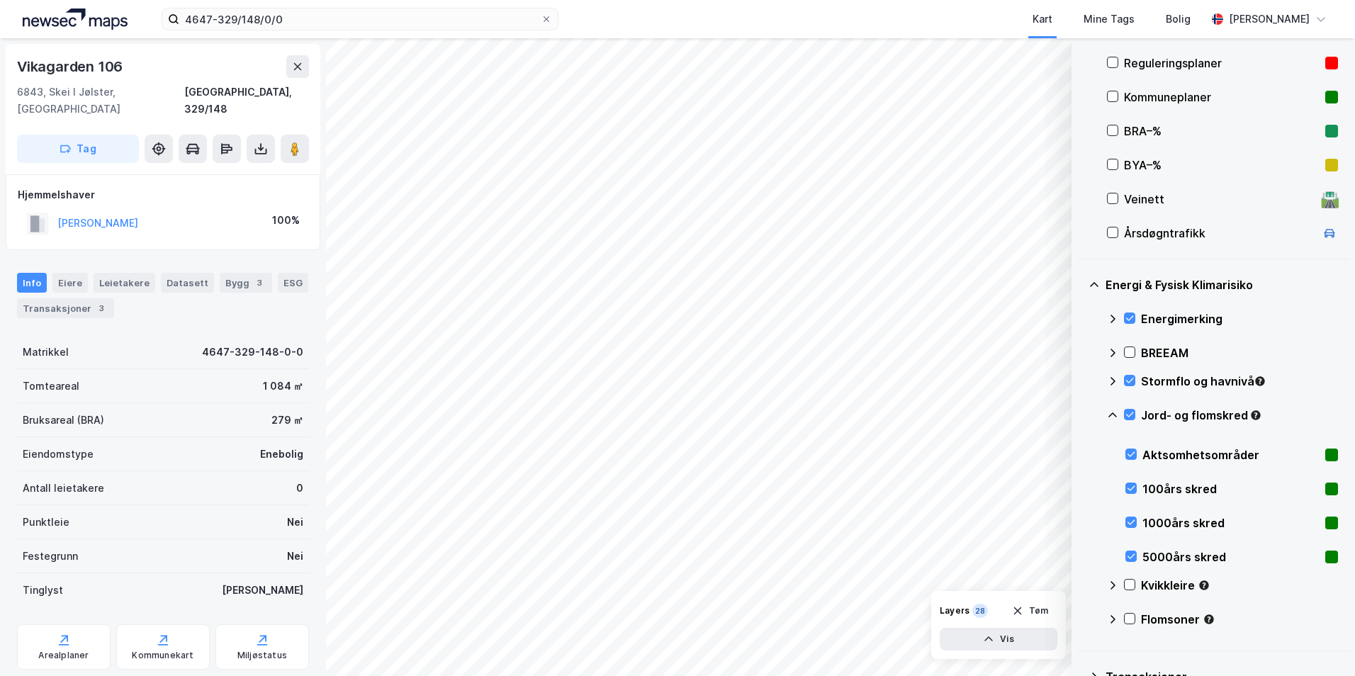
click at [1080, 411] on icon at bounding box center [1112, 414] width 11 height 11
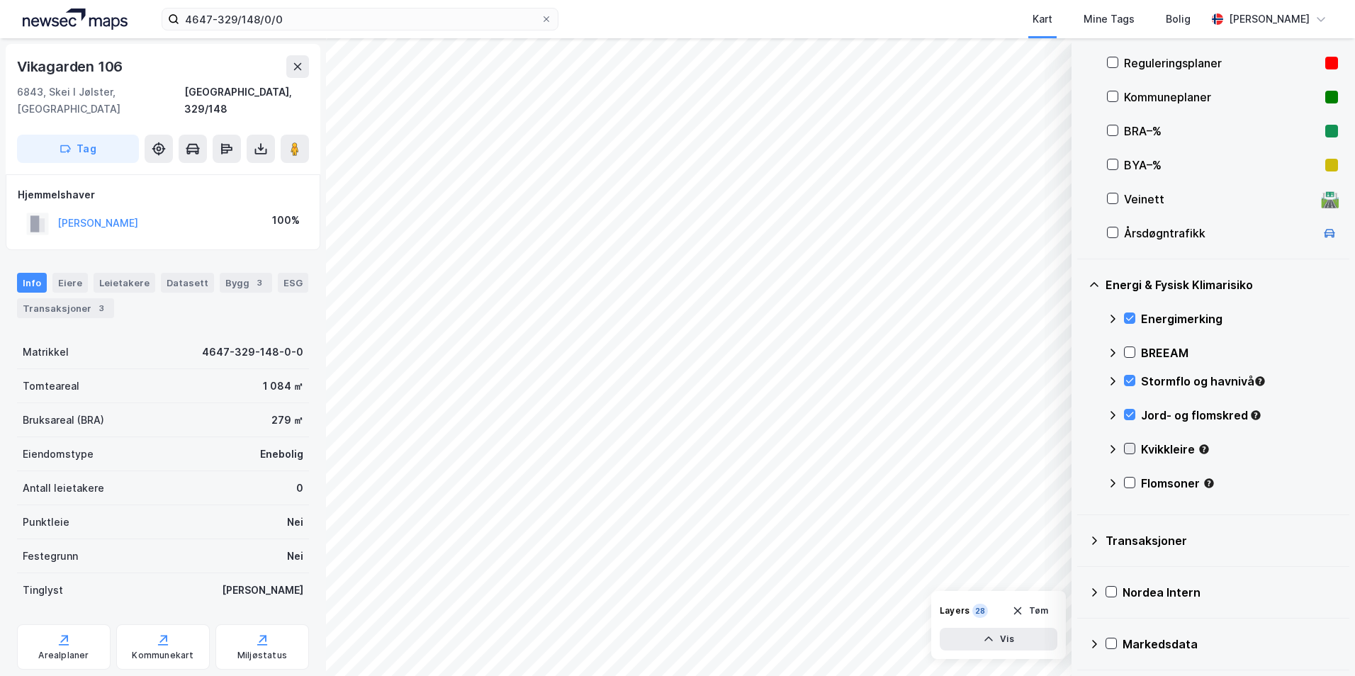
click at [1080, 448] on icon at bounding box center [1130, 448] width 8 height 5
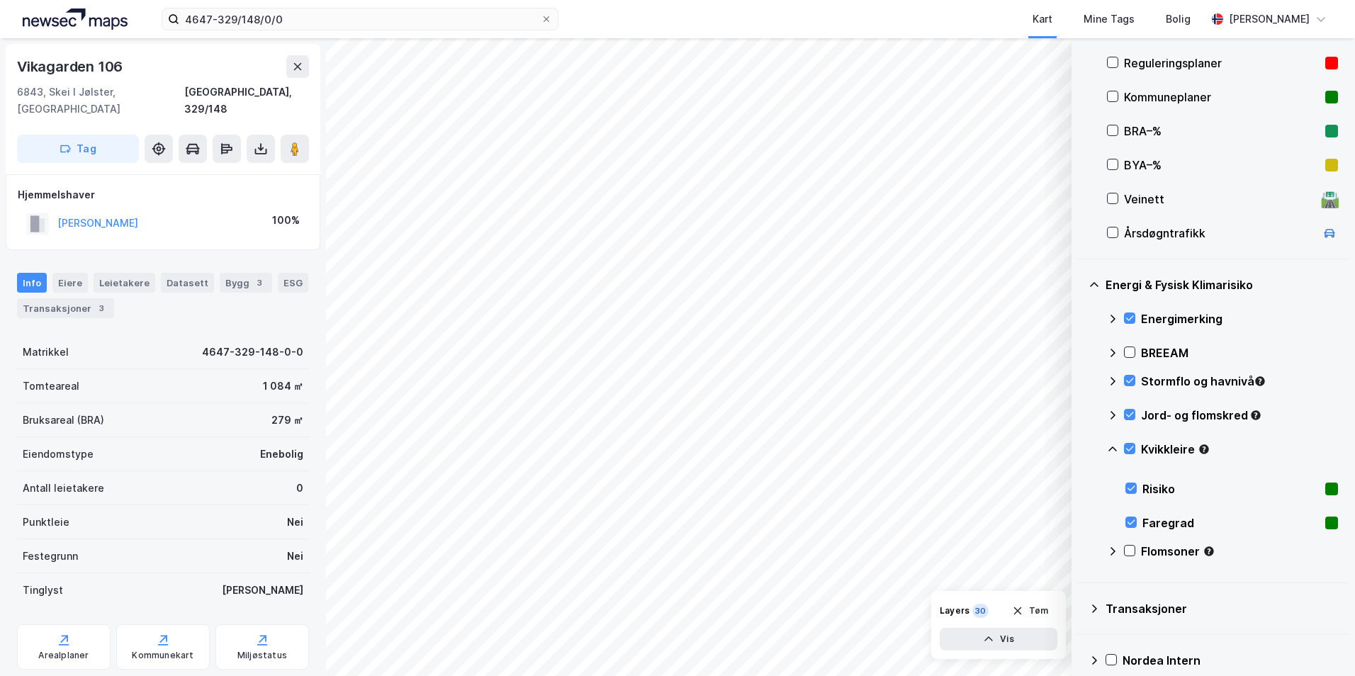
click at [1080, 446] on icon at bounding box center [1112, 449] width 11 height 11
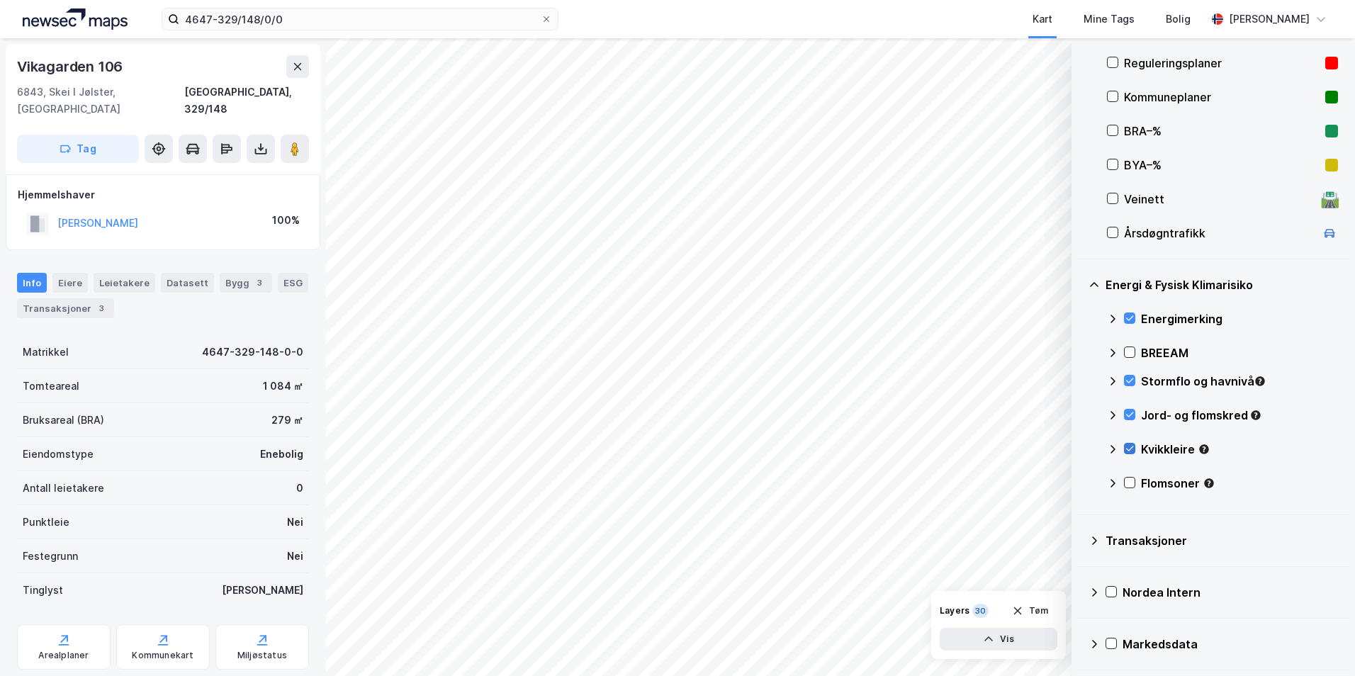
click at [1080, 451] on icon at bounding box center [1129, 449] width 10 height 10
click at [1080, 416] on icon at bounding box center [1129, 414] width 10 height 10
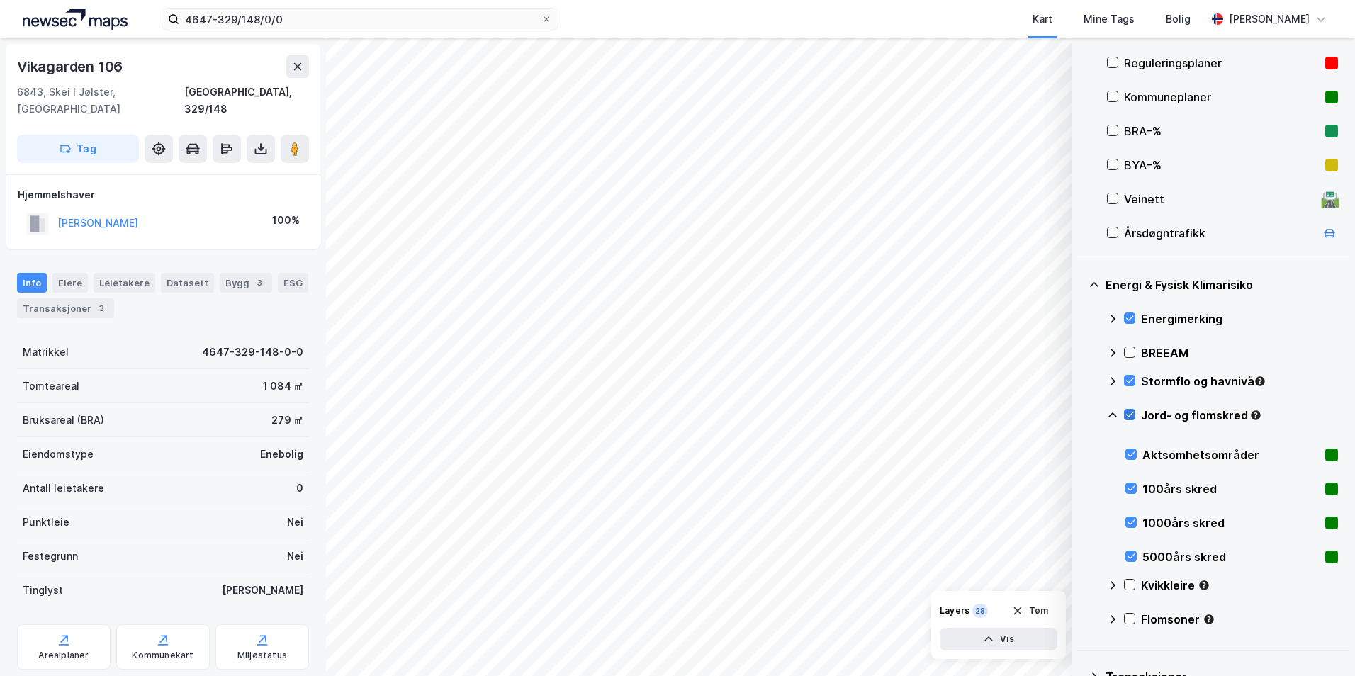
click at [1080, 415] on icon at bounding box center [1129, 414] width 10 height 10
click at [1080, 453] on icon at bounding box center [1131, 454] width 10 height 10
click at [1080, 487] on icon at bounding box center [1131, 488] width 10 height 10
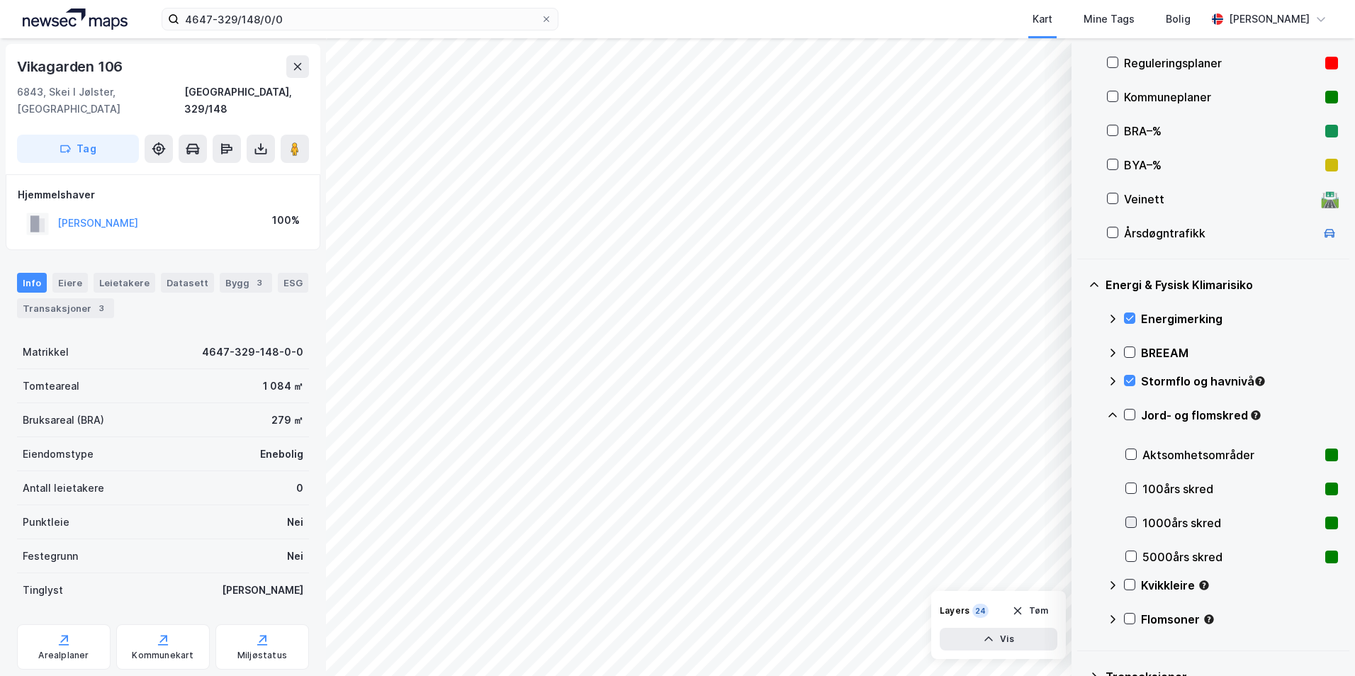
click at [1080, 518] on icon at bounding box center [1131, 522] width 10 height 10
click at [1024, 636] on button "Vis" at bounding box center [998, 639] width 118 height 23
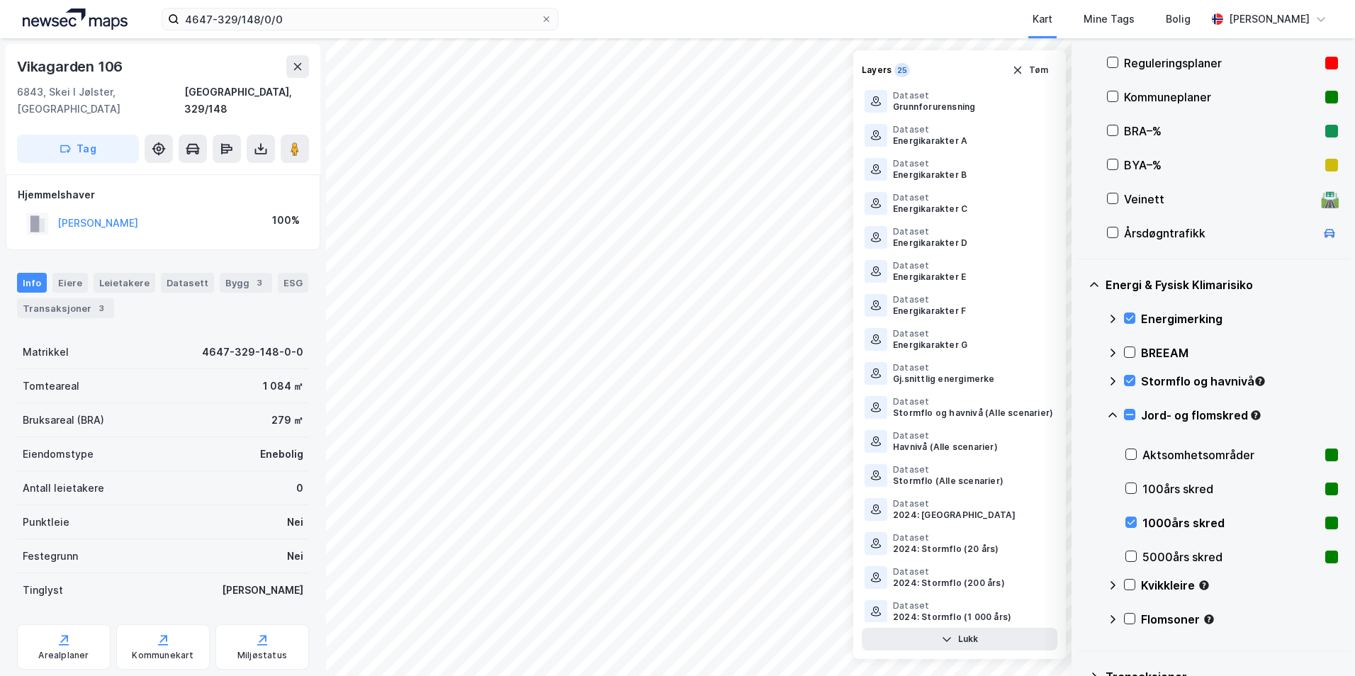
scroll to position [310, 0]
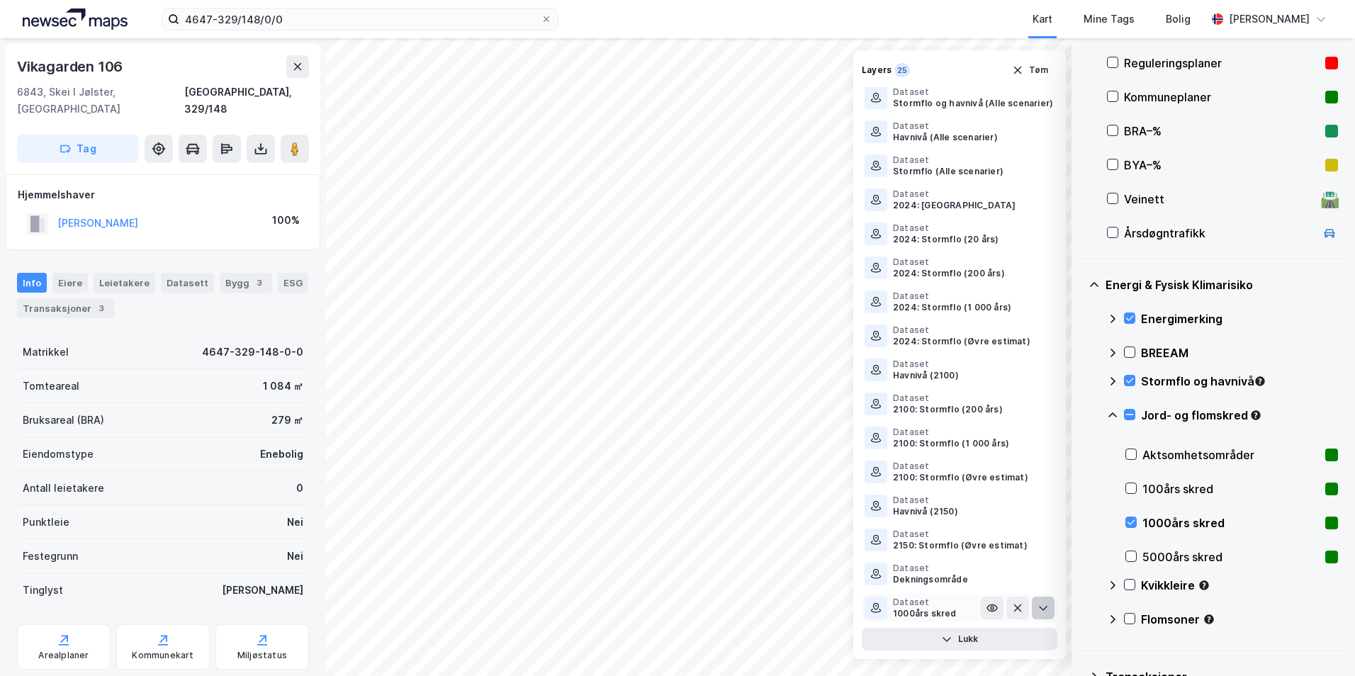
click at [1037, 608] on icon at bounding box center [1042, 607] width 11 height 11
click at [987, 609] on icon at bounding box center [992, 608] width 10 height 6
click at [986, 609] on icon at bounding box center [991, 607] width 11 height 11
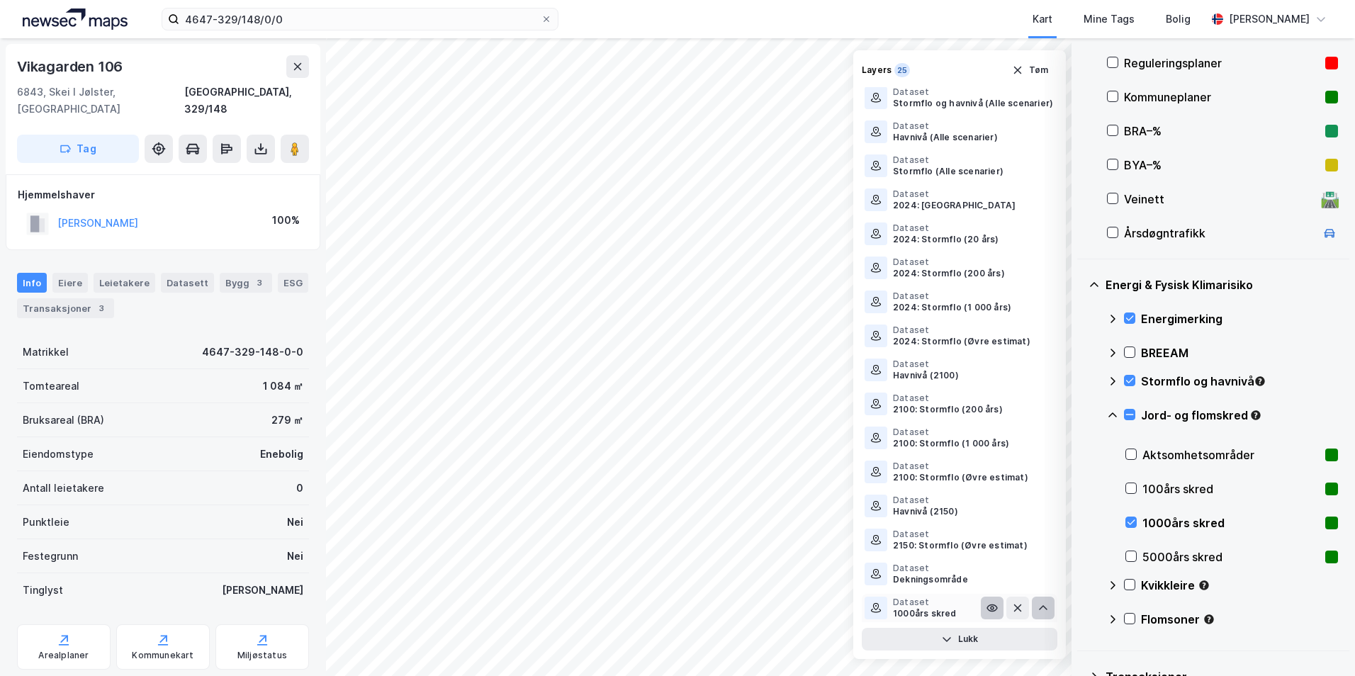
click at [1037, 608] on icon at bounding box center [1042, 607] width 11 height 11
click at [1037, 609] on icon at bounding box center [1042, 607] width 11 height 11
click at [925, 611] on div "1000års skred" at bounding box center [925, 613] width 64 height 11
click at [1080, 414] on icon at bounding box center [1129, 414] width 10 height 10
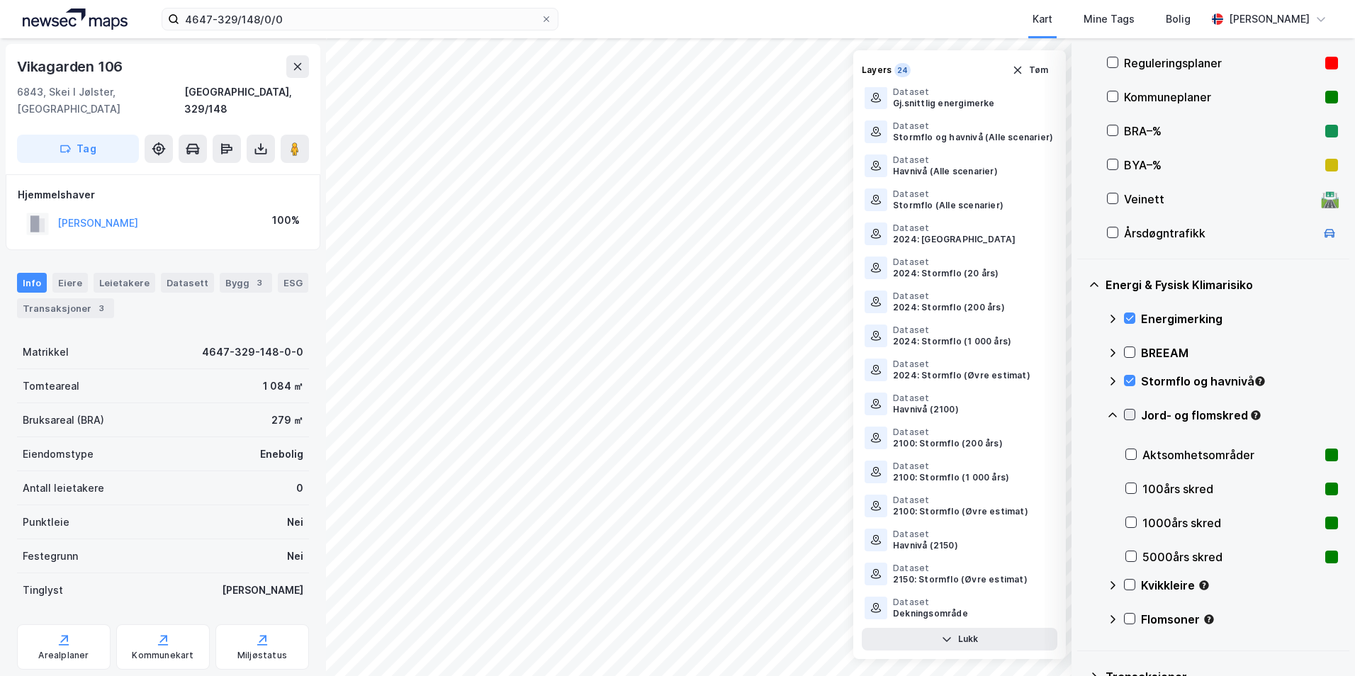
click at [1080, 415] on icon at bounding box center [1129, 414] width 10 height 10
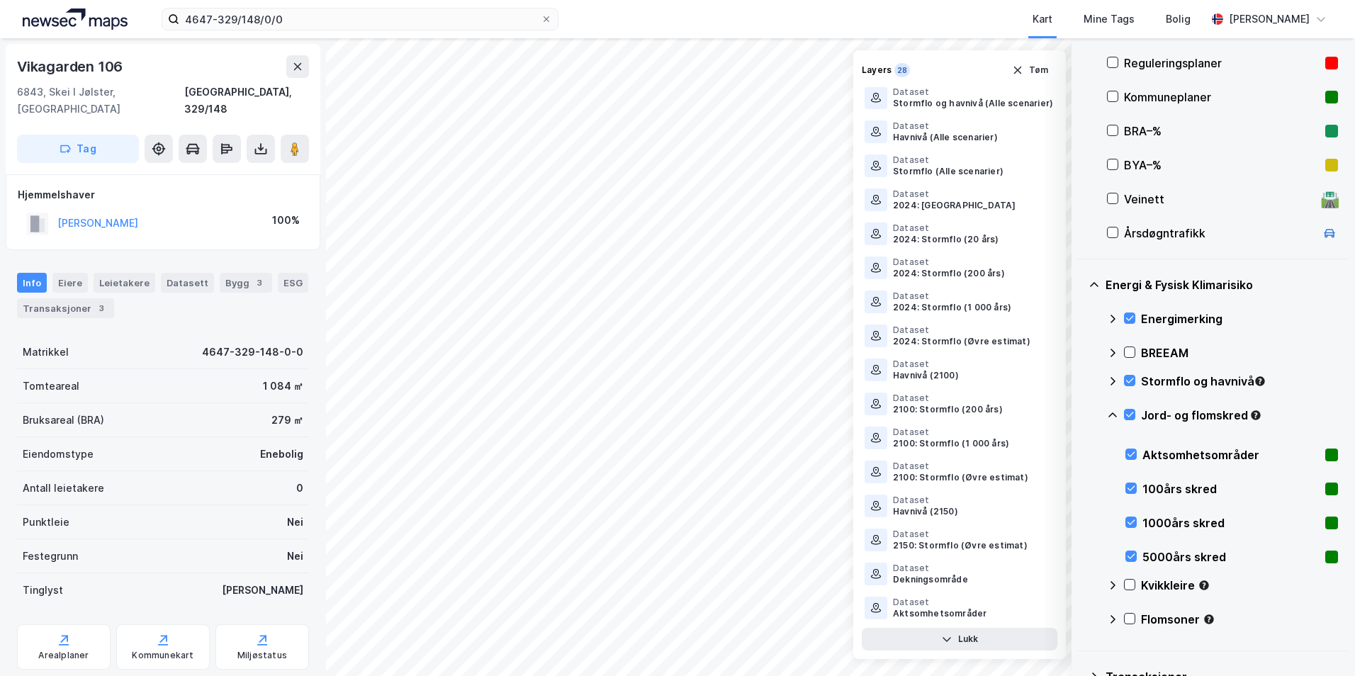
click at [1080, 415] on icon at bounding box center [1112, 414] width 11 height 11
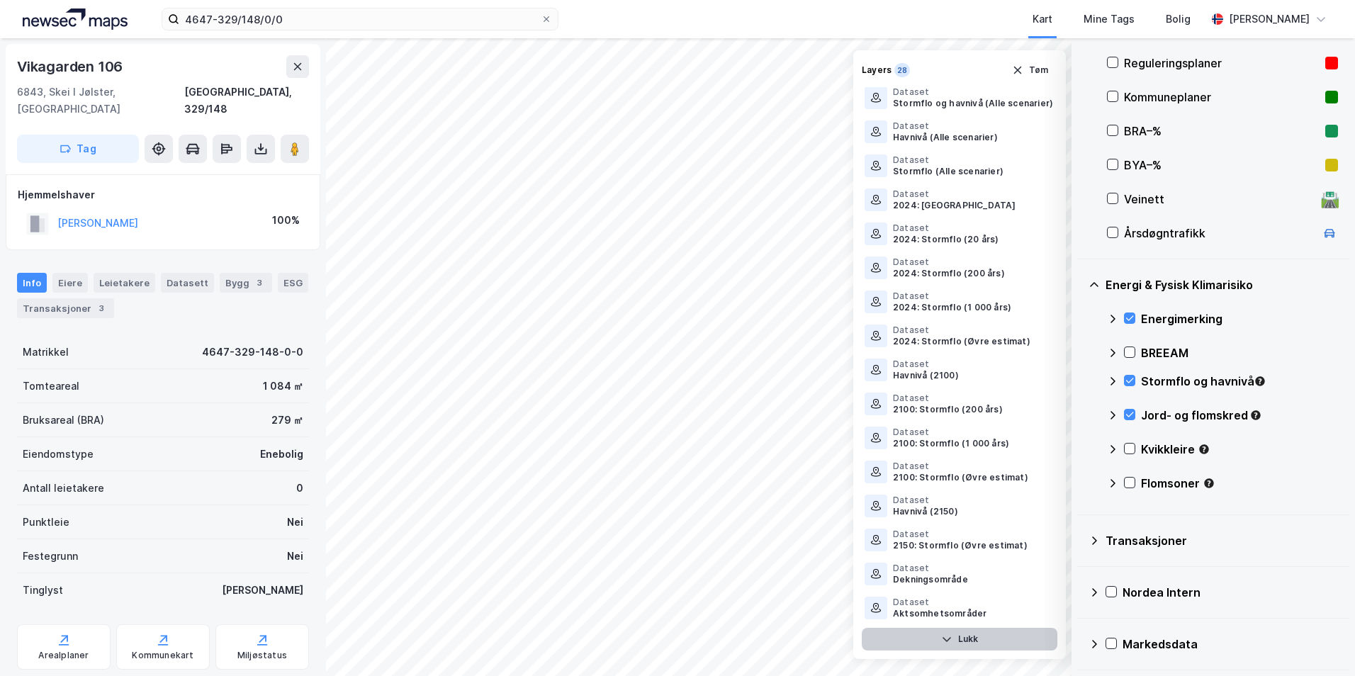
click at [994, 633] on button "Lukk" at bounding box center [960, 639] width 196 height 23
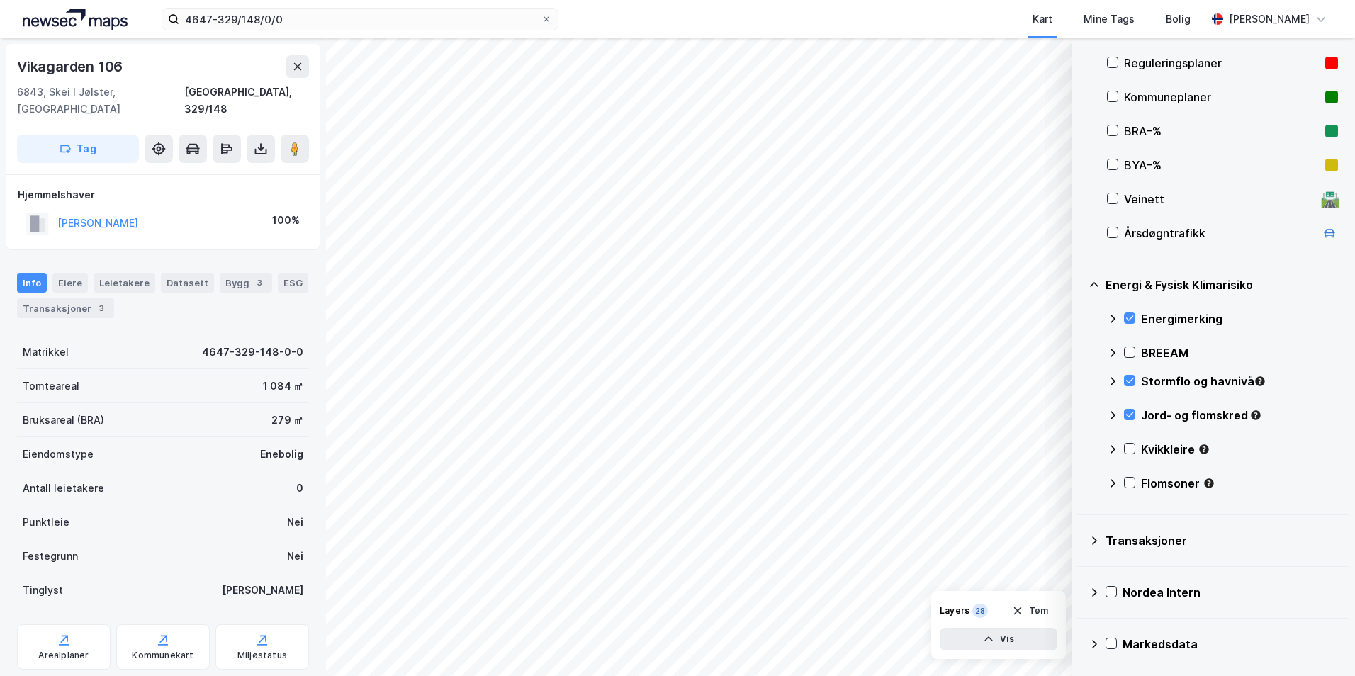
click at [1080, 414] on icon at bounding box center [1112, 414] width 11 height 11
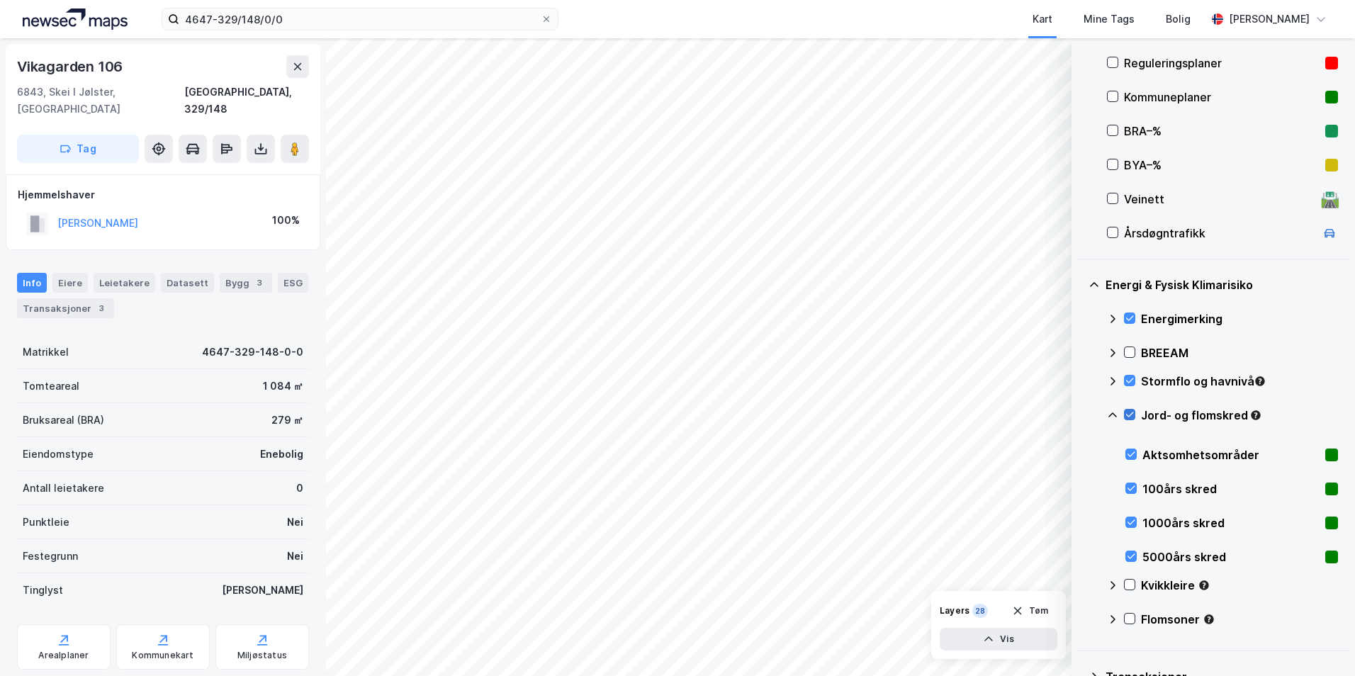
click at [1080, 414] on icon at bounding box center [1129, 414] width 10 height 10
click at [1080, 584] on icon at bounding box center [1129, 585] width 10 height 10
click at [1080, 414] on icon at bounding box center [1130, 414] width 8 height 5
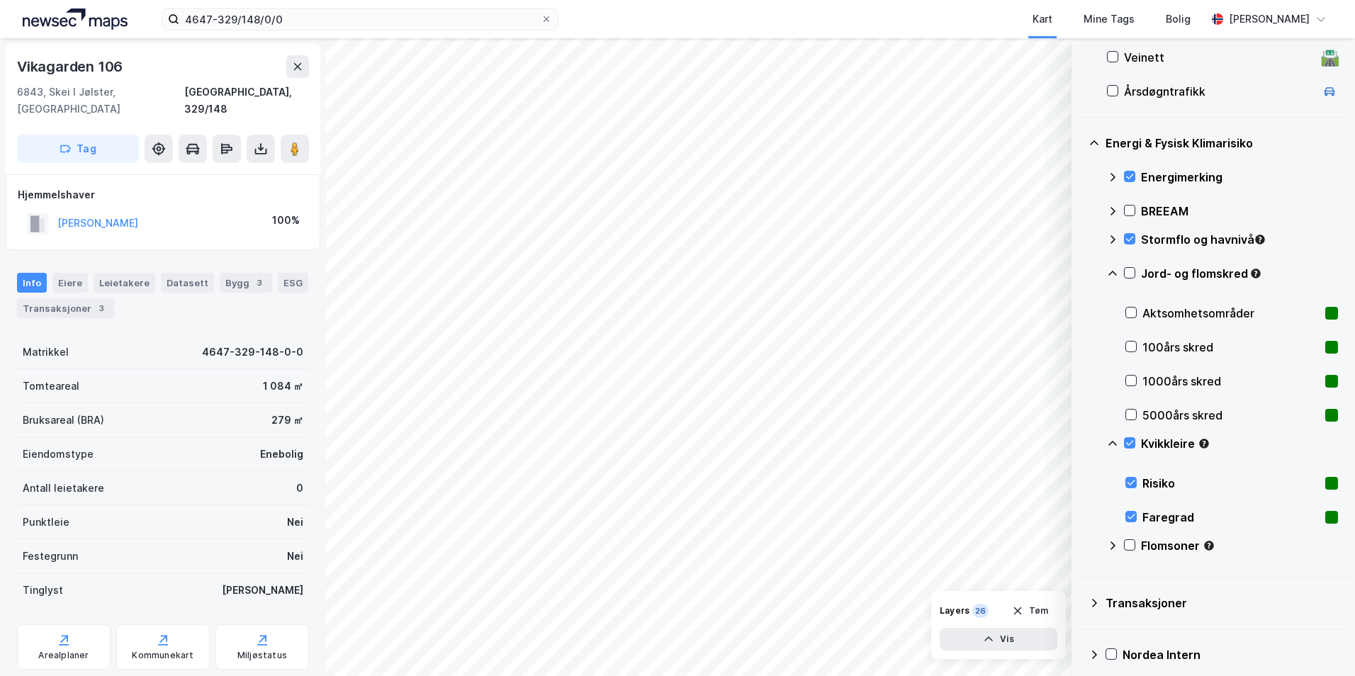
click at [1080, 441] on icon at bounding box center [1112, 443] width 11 height 11
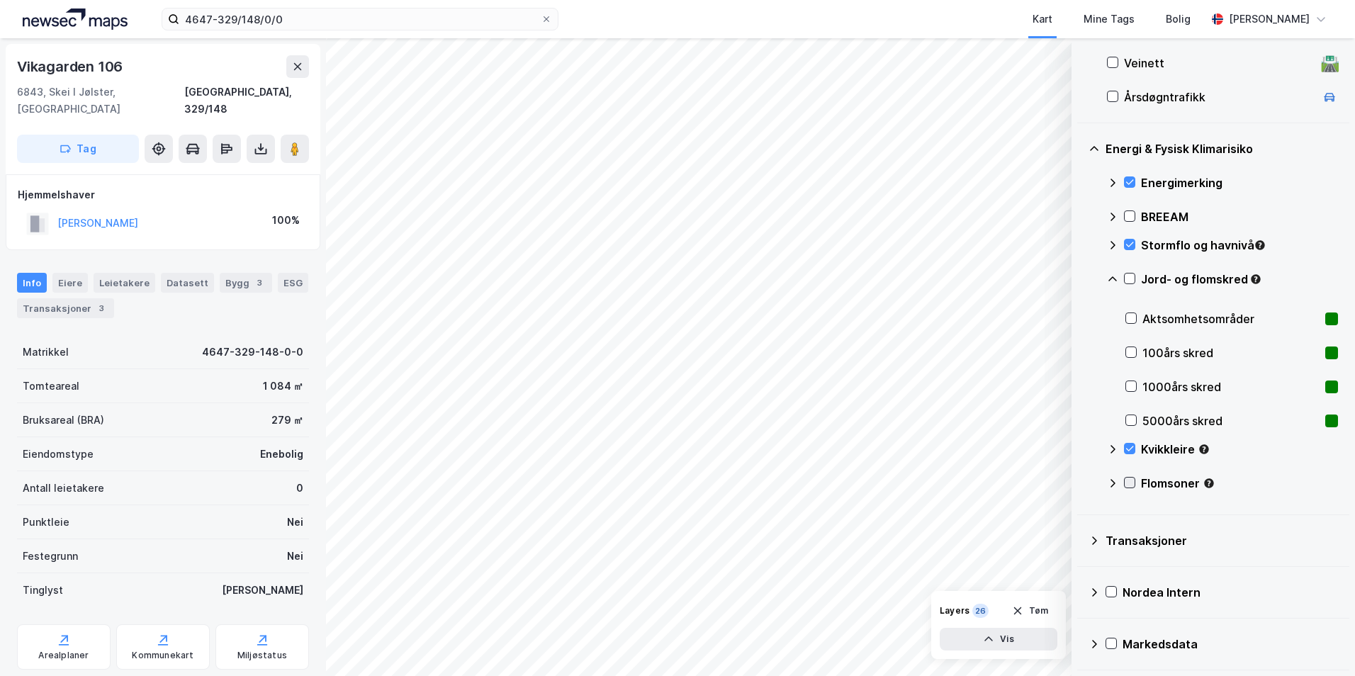
click at [1080, 482] on icon at bounding box center [1129, 483] width 10 height 10
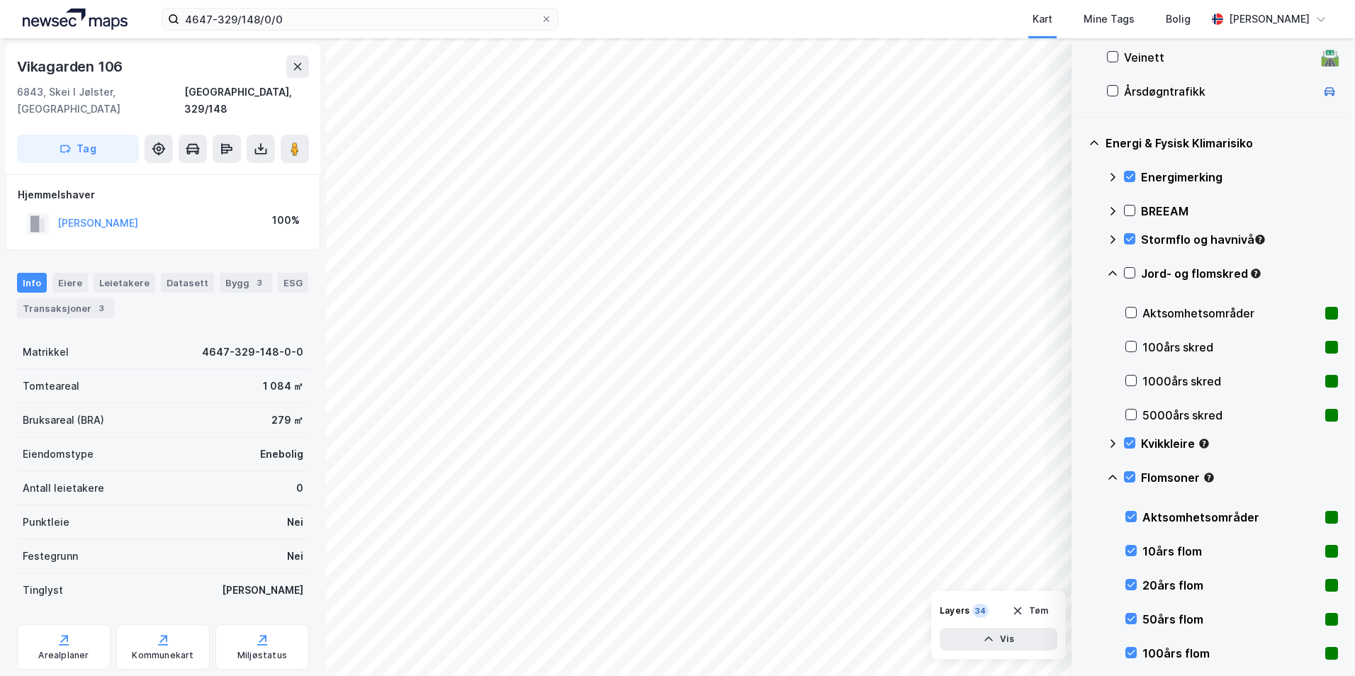
click at [1080, 477] on icon at bounding box center [1112, 477] width 9 height 5
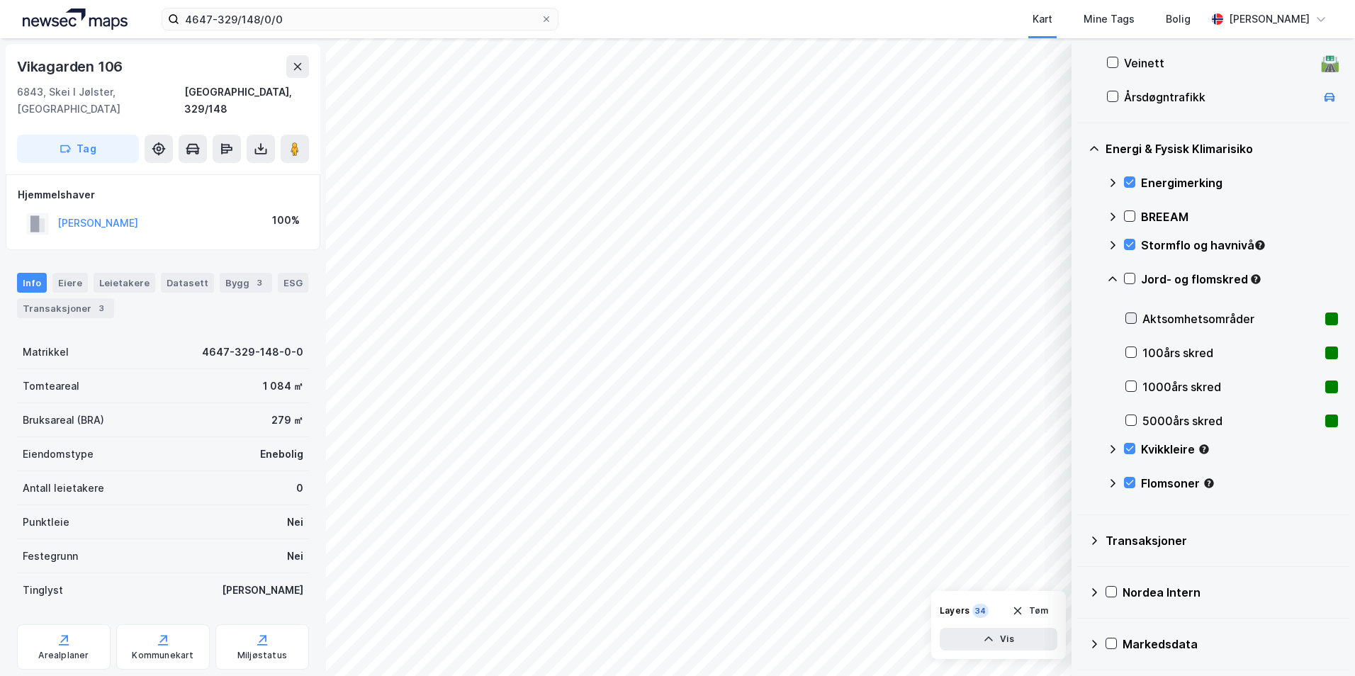
click at [1080, 317] on icon at bounding box center [1131, 318] width 10 height 10
click at [1080, 281] on icon at bounding box center [1129, 278] width 10 height 10
click at [1080, 280] on icon at bounding box center [1112, 278] width 9 height 5
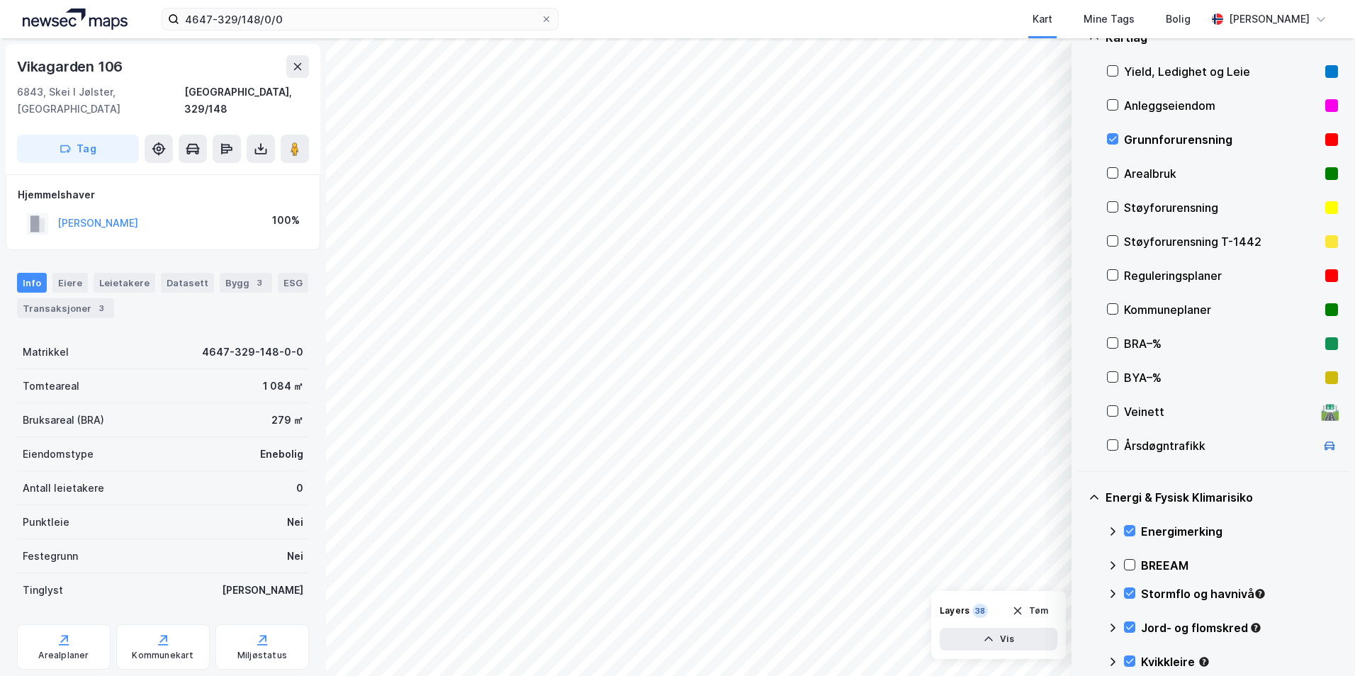
scroll to position [172, 0]
